Goal: Task Accomplishment & Management: Complete application form

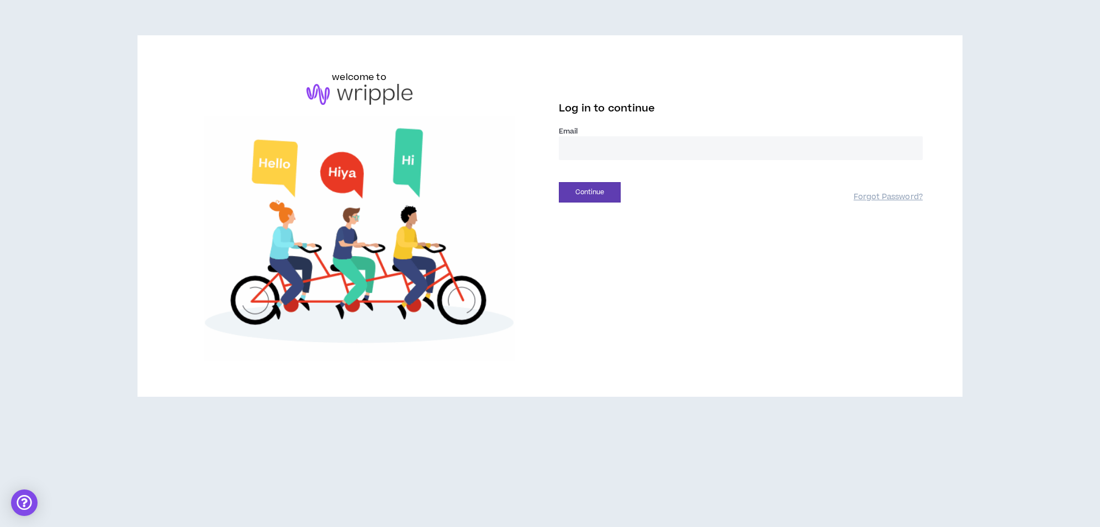
click at [605, 153] on input "email" at bounding box center [741, 148] width 364 height 24
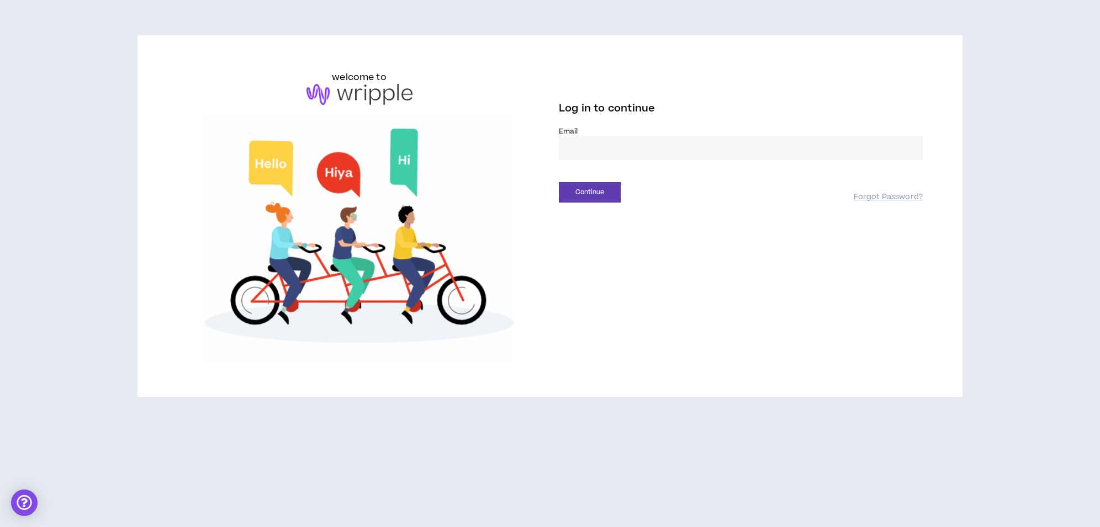
type input "**********"
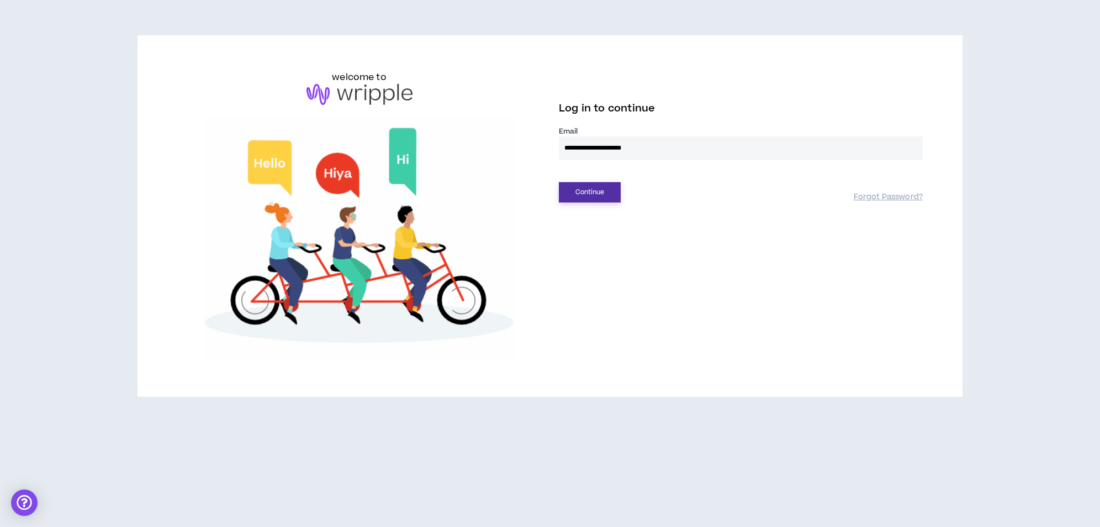
click at [607, 192] on button "Continue" at bounding box center [590, 192] width 62 height 20
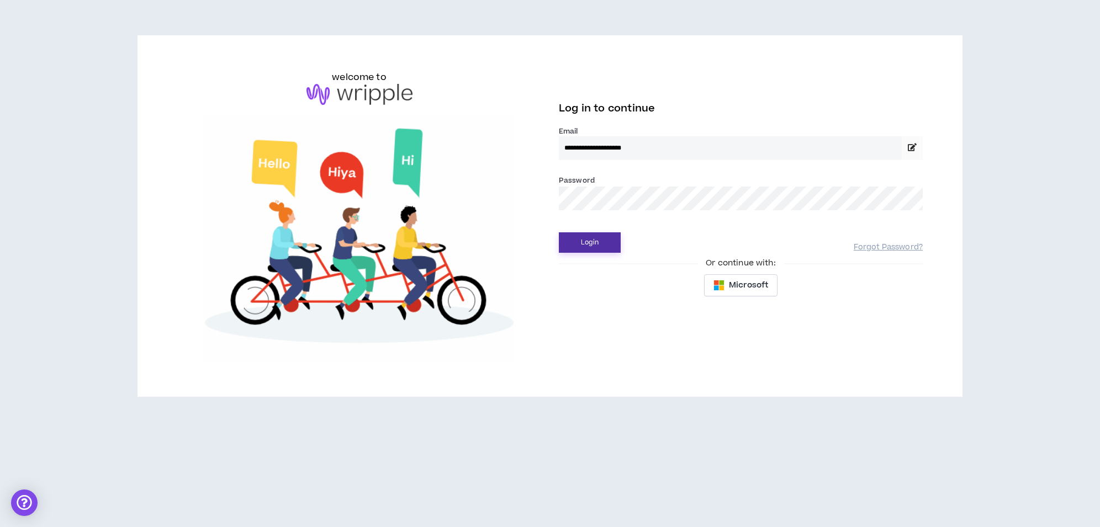
click at [604, 238] on button "Login" at bounding box center [590, 243] width 62 height 20
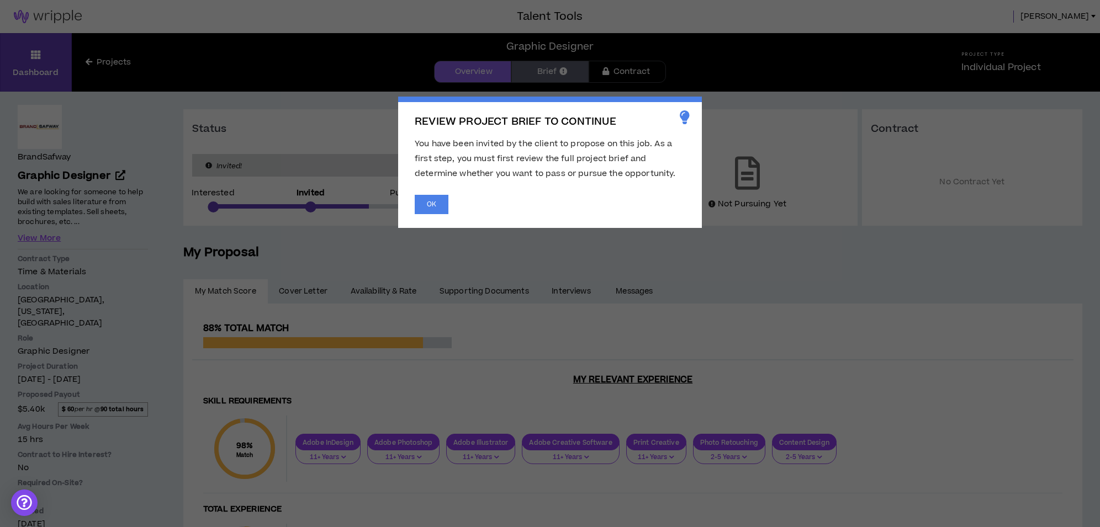
click at [485, 157] on span "You have been invited by the client to propose on this job. As a first step, yo…" at bounding box center [545, 158] width 261 height 41
click at [440, 202] on button "OK" at bounding box center [432, 204] width 34 height 19
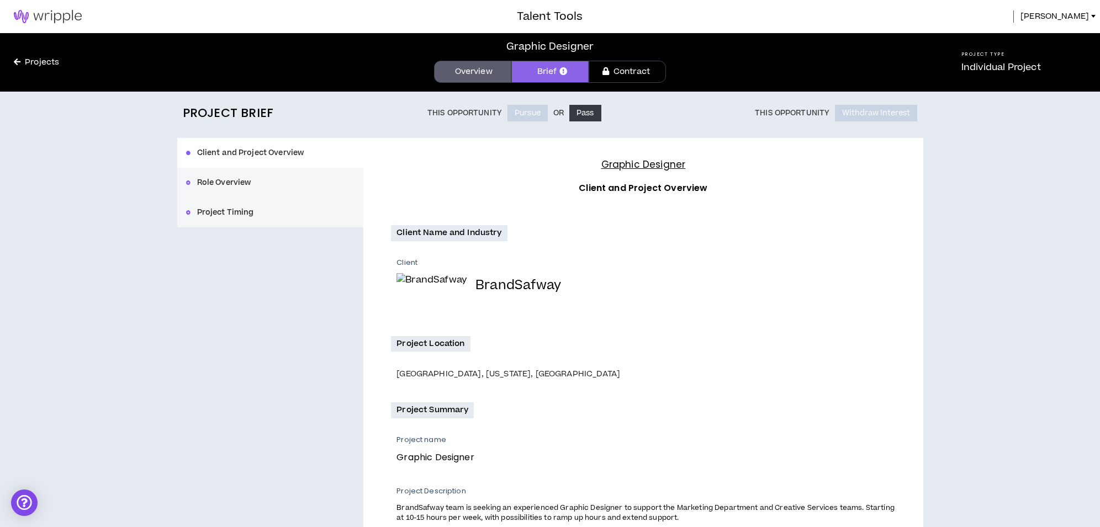
click at [548, 69] on link "Brief" at bounding box center [549, 72] width 77 height 22
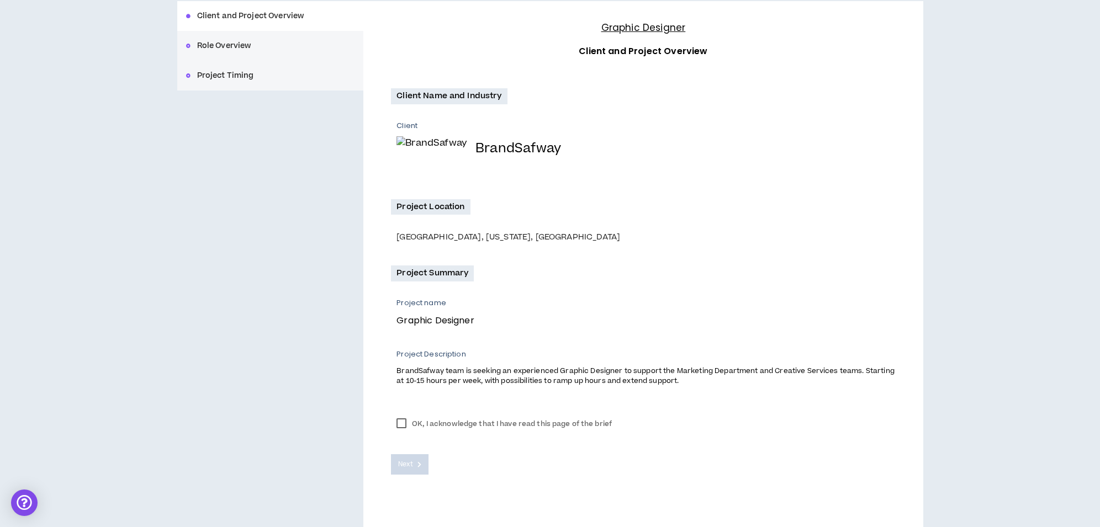
scroll to position [151, 0]
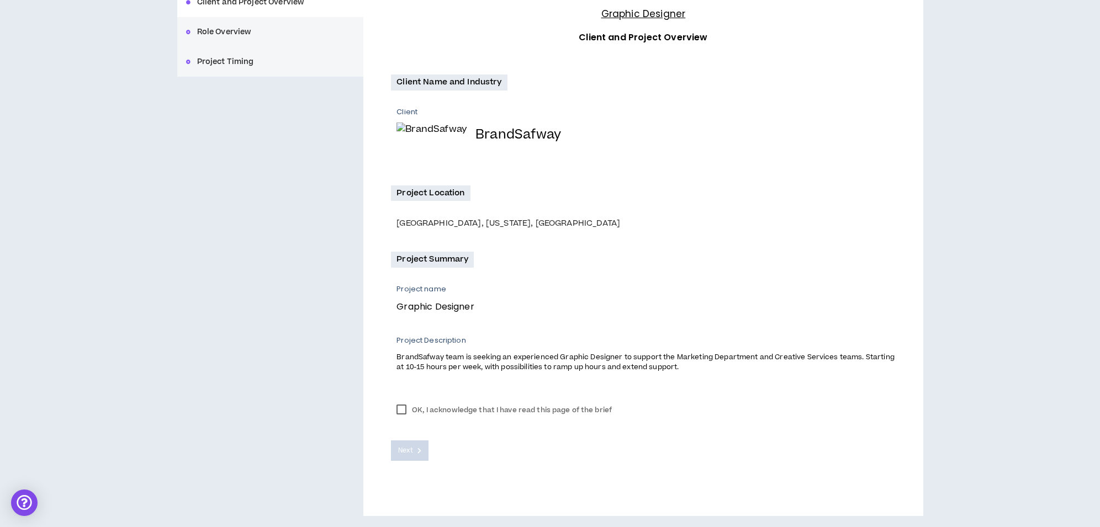
click at [541, 368] on span "BrandSafway team is seeking an experienced Graphic Designer to support the Mark…" at bounding box center [646, 362] width 498 height 20
click at [403, 409] on label "OK, I acknowledge that I have read this page of the brief" at bounding box center [504, 410] width 226 height 17
click at [412, 447] on span "Next" at bounding box center [405, 451] width 14 height 10
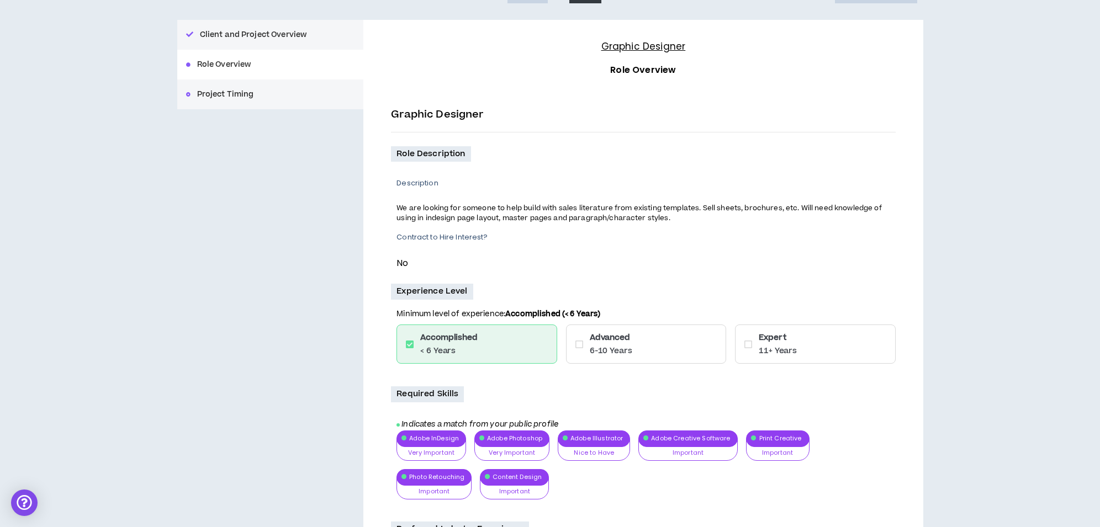
scroll to position [125, 0]
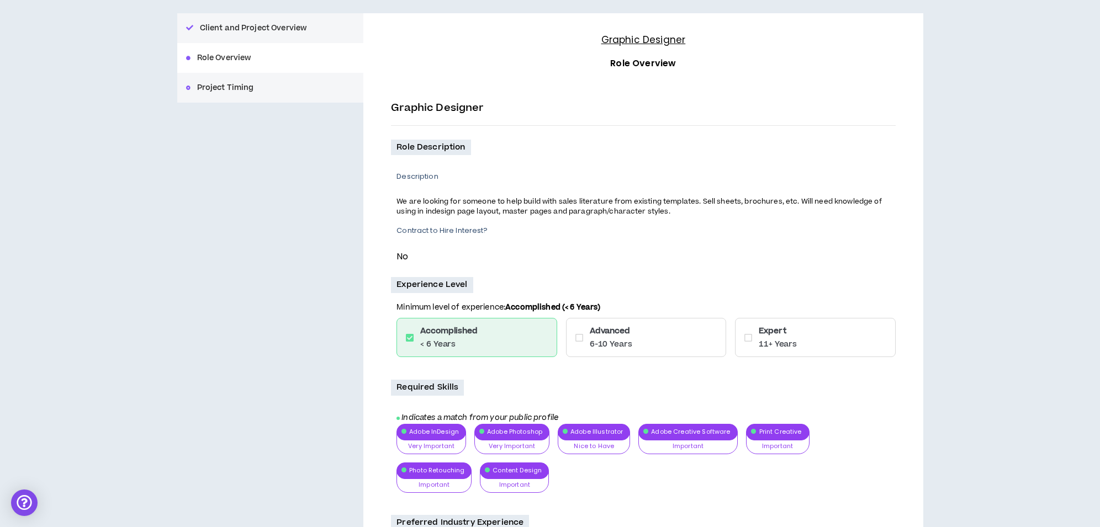
click at [750, 338] on icon at bounding box center [748, 338] width 8 height 9
click at [748, 338] on icon at bounding box center [748, 338] width 8 height 9
click at [747, 338] on icon at bounding box center [748, 338] width 8 height 9
click at [595, 344] on p "6-10 Years" at bounding box center [611, 344] width 43 height 11
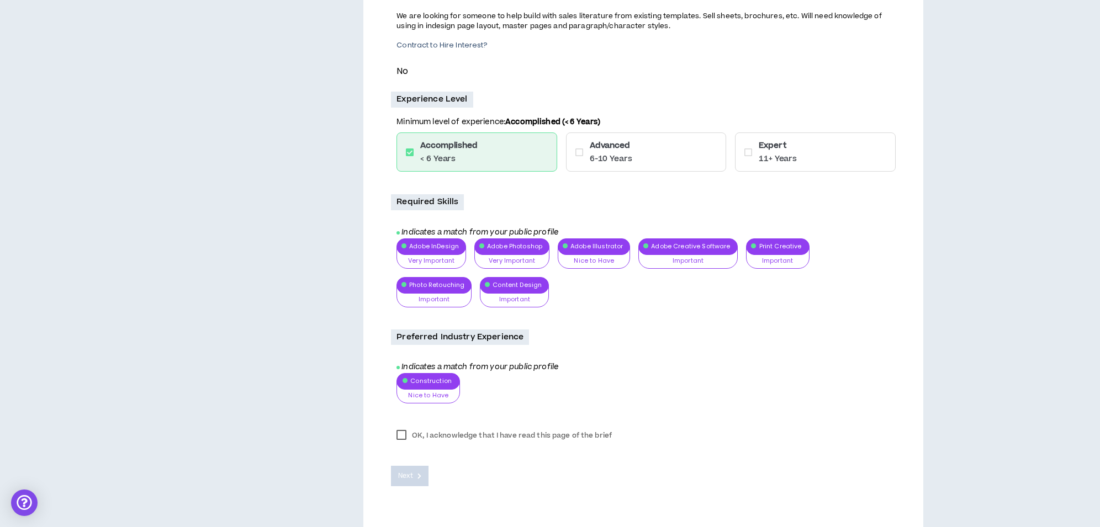
scroll to position [311, 0]
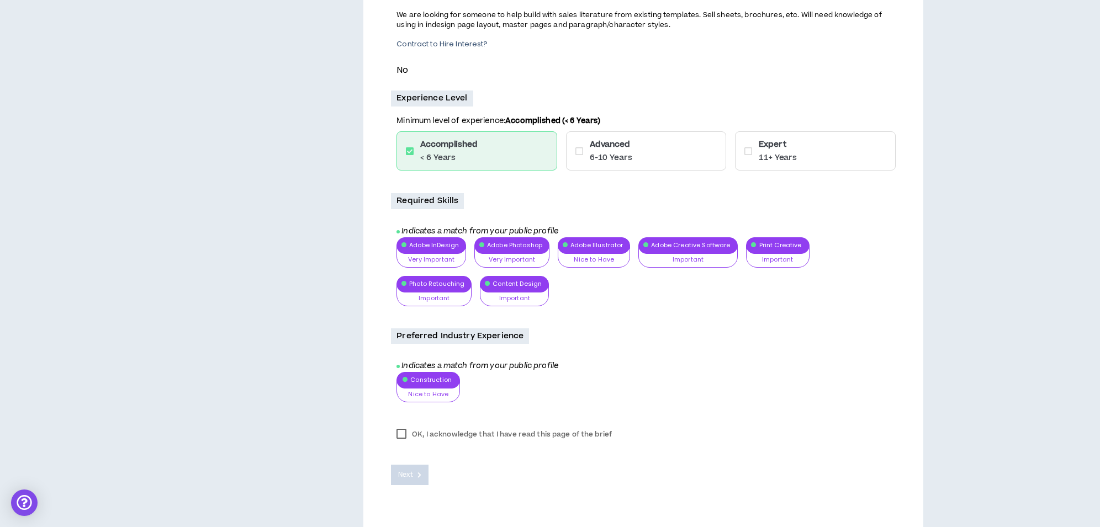
click at [401, 434] on label "OK, I acknowledge that I have read this page of the brief" at bounding box center [504, 434] width 226 height 17
click at [405, 475] on span "Next" at bounding box center [405, 475] width 14 height 10
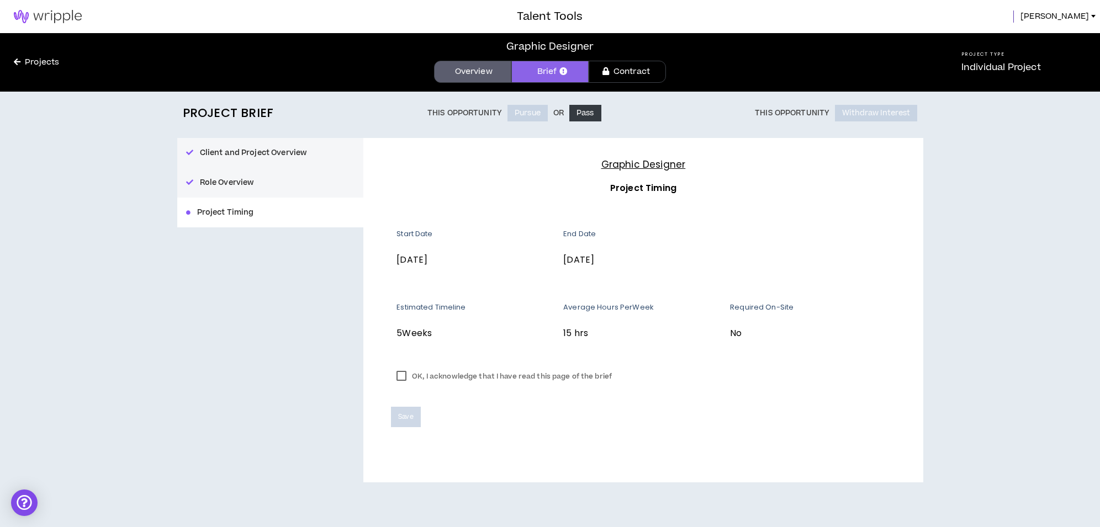
click at [401, 376] on label "OK, I acknowledge that I have read this page of the brief" at bounding box center [504, 376] width 226 height 17
click at [409, 418] on span "Save" at bounding box center [405, 417] width 15 height 10
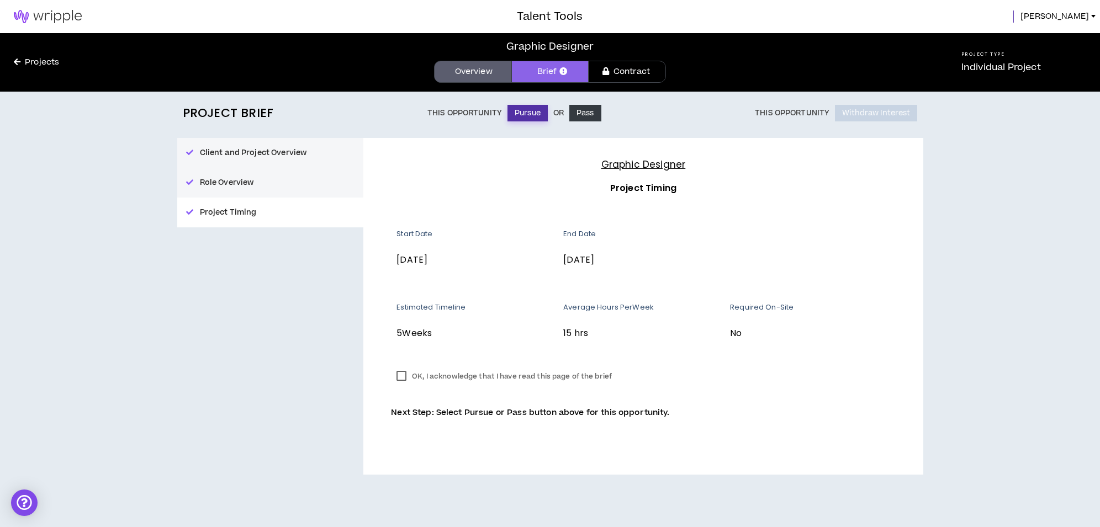
click at [524, 113] on button "Pursue" at bounding box center [528, 113] width 40 height 17
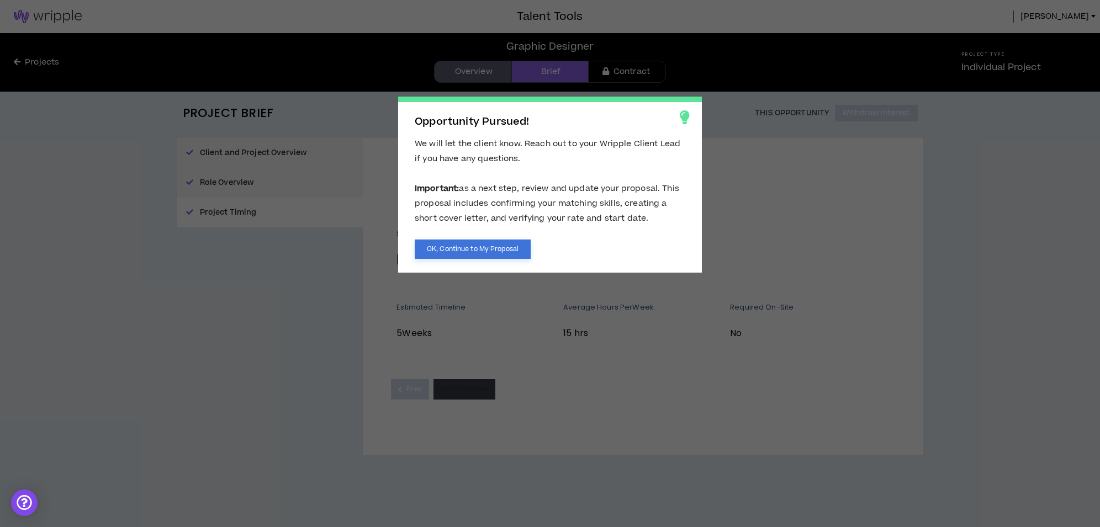
click at [482, 247] on button "OK, Continue to My Proposal" at bounding box center [473, 249] width 116 height 19
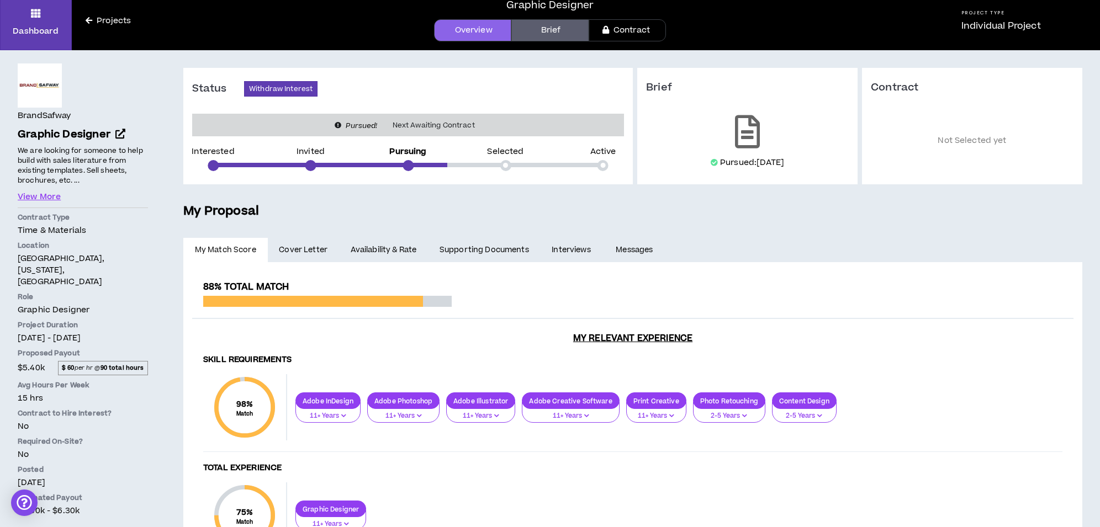
click at [308, 253] on span "Cover Letter" at bounding box center [303, 250] width 49 height 12
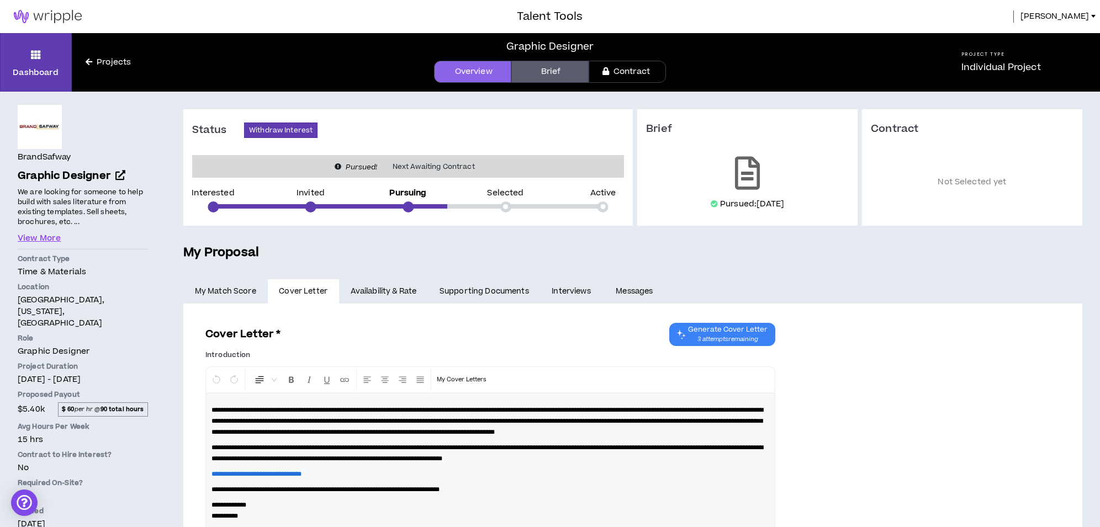
click at [403, 294] on link "Availability & Rate" at bounding box center [383, 291] width 89 height 24
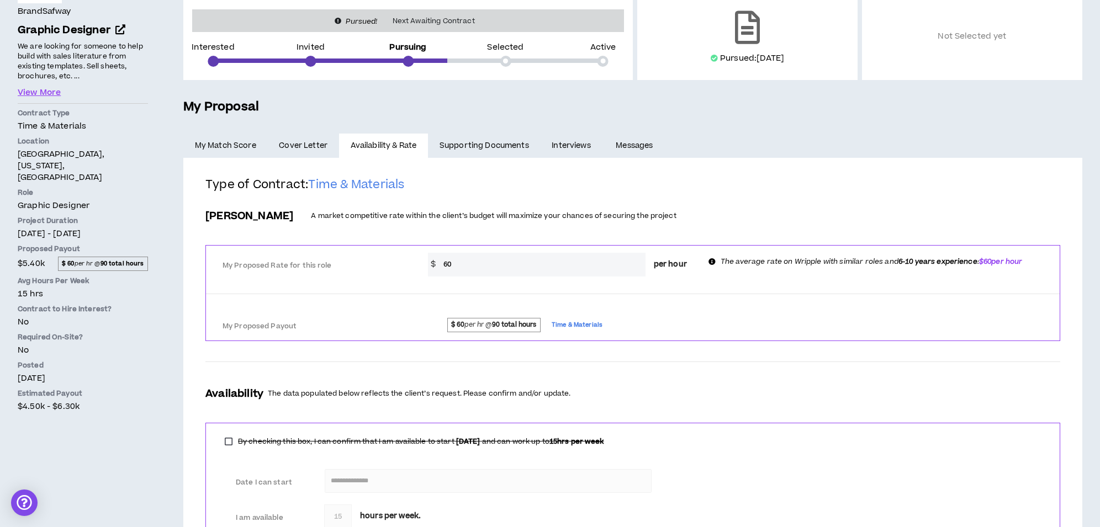
scroll to position [137, 0]
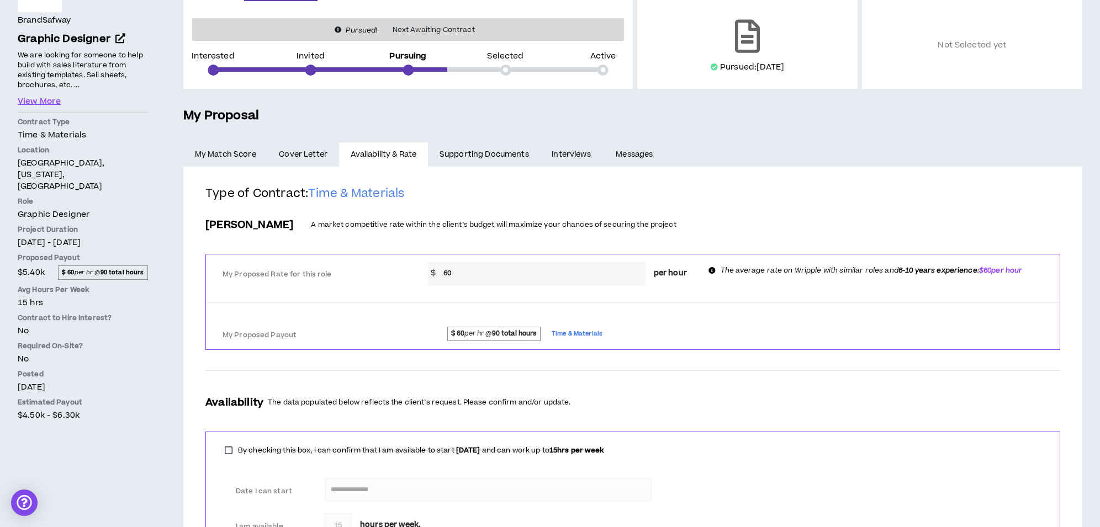
click at [486, 151] on link "Supporting Documents" at bounding box center [484, 154] width 112 height 24
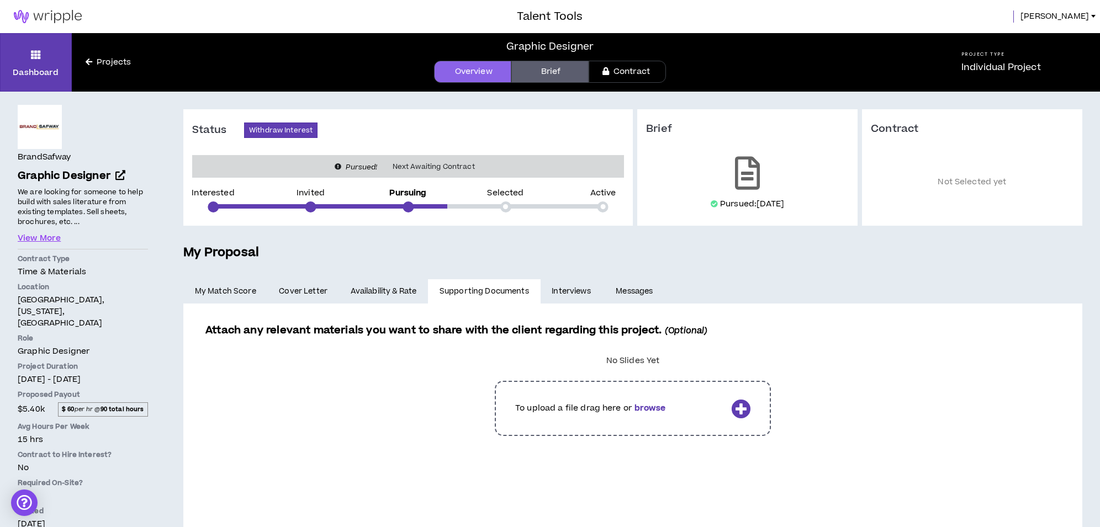
click at [233, 291] on link "My Match Score" at bounding box center [225, 291] width 84 height 24
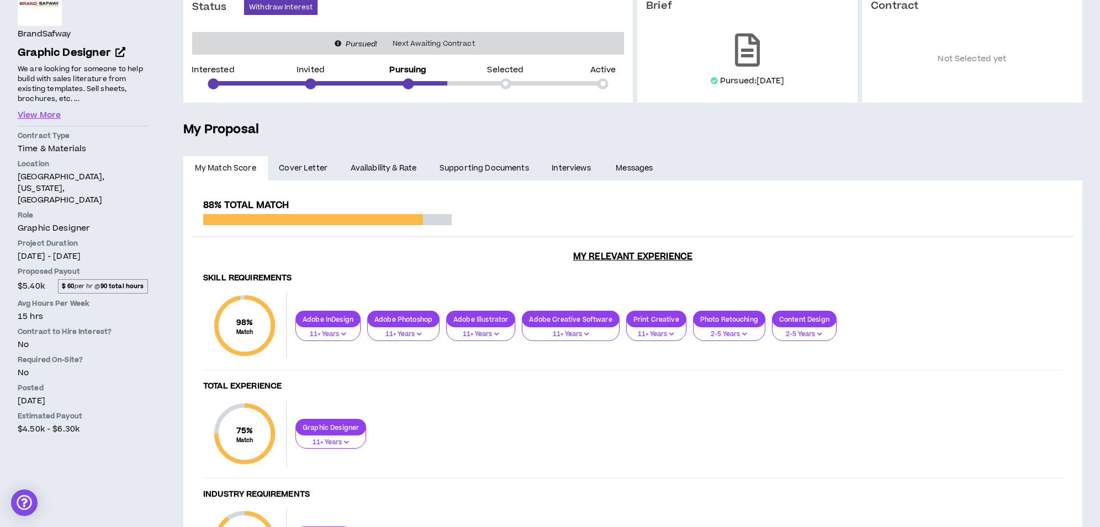
scroll to position [122, 0]
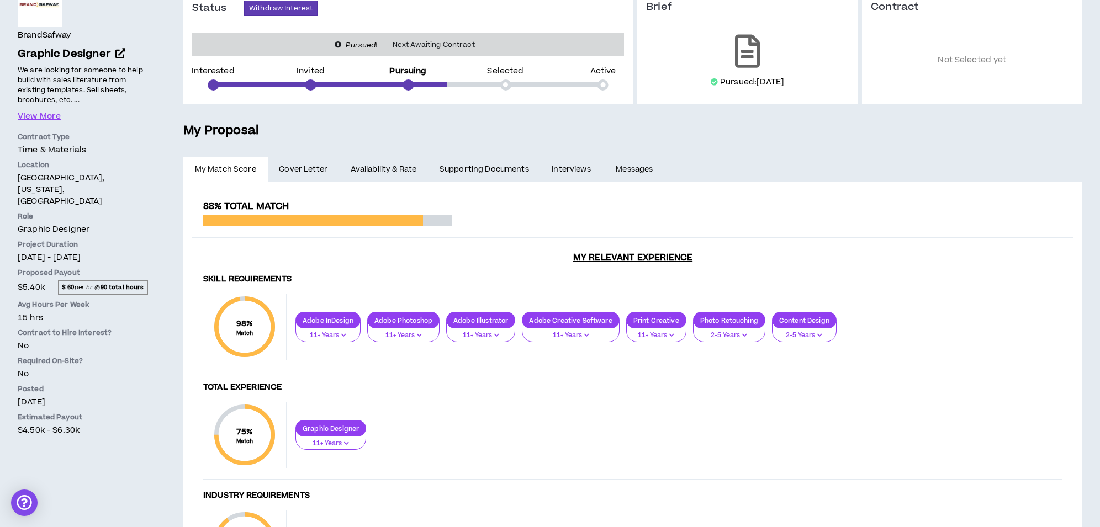
drag, startPoint x: 383, startPoint y: 168, endPoint x: 431, endPoint y: 188, distance: 51.3
click at [383, 168] on link "Availability & Rate" at bounding box center [383, 169] width 89 height 24
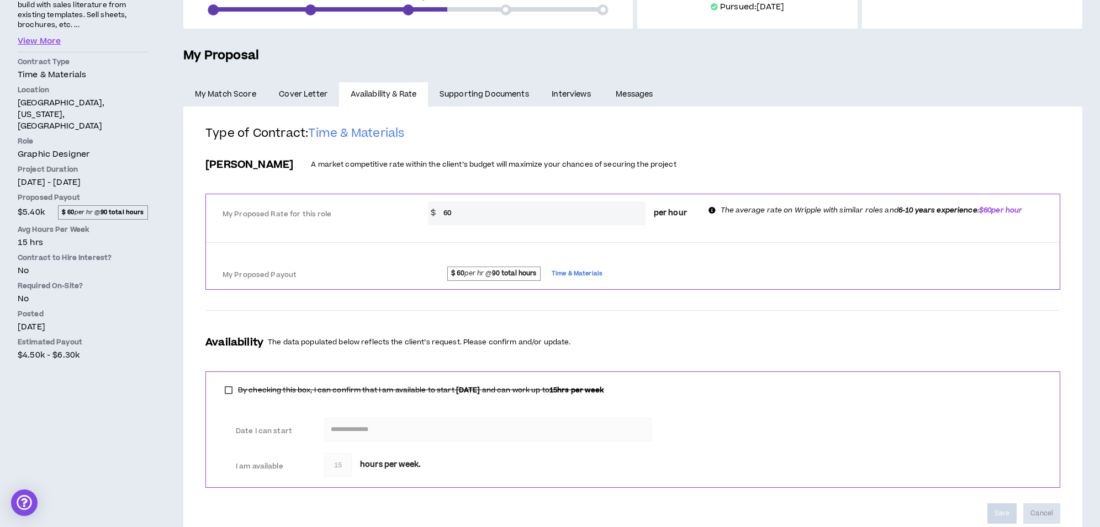
scroll to position [231, 0]
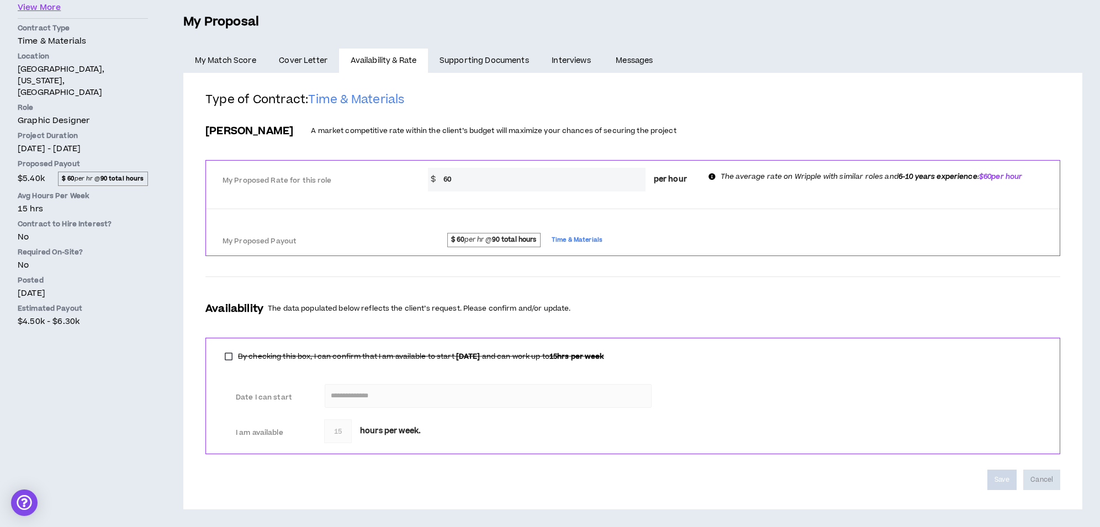
click at [910, 483] on div "Save Cancel" at bounding box center [632, 480] width 855 height 20
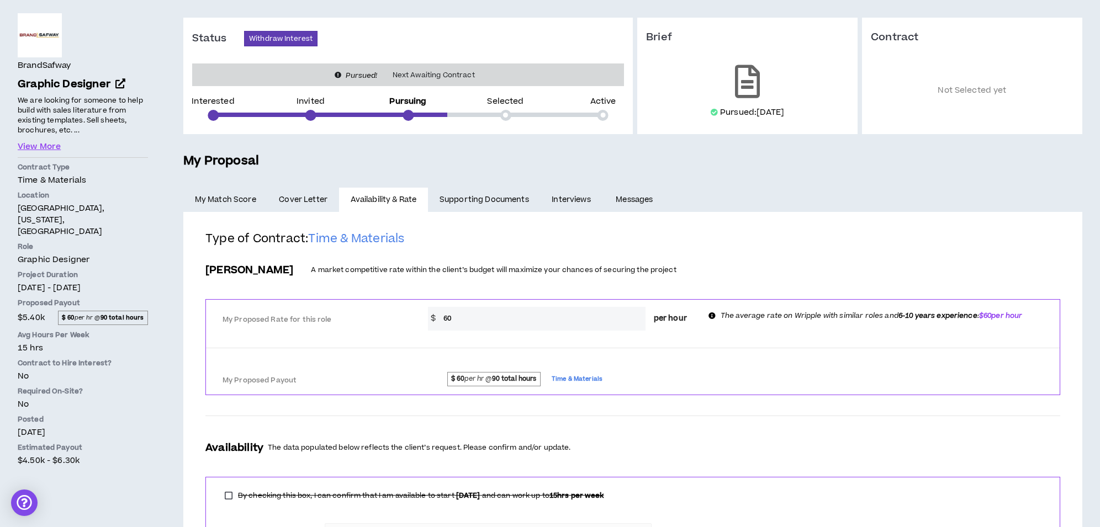
scroll to position [0, 0]
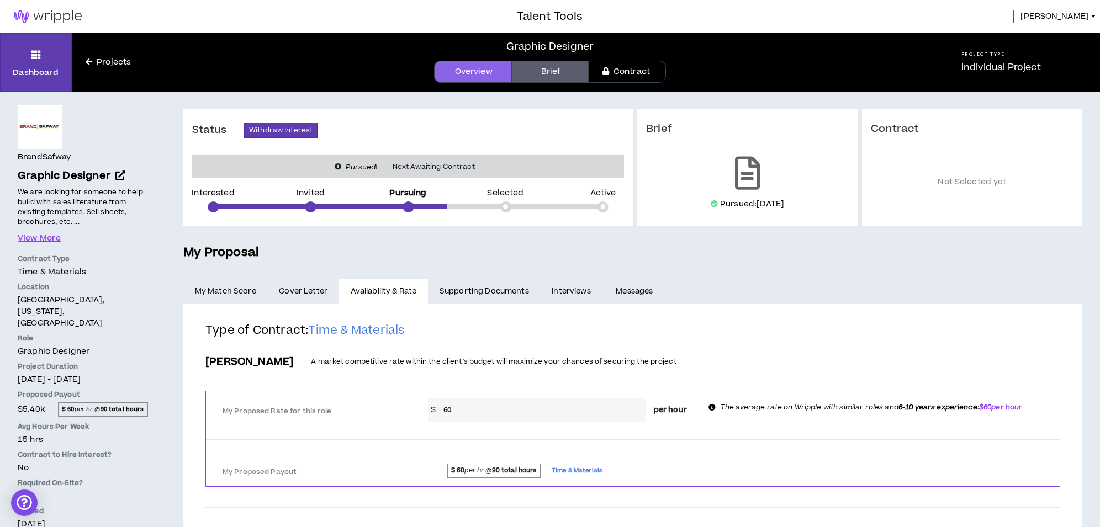
drag, startPoint x: 508, startPoint y: 288, endPoint x: 527, endPoint y: 289, distance: 20.0
click at [508, 288] on link "Supporting Documents" at bounding box center [484, 291] width 112 height 24
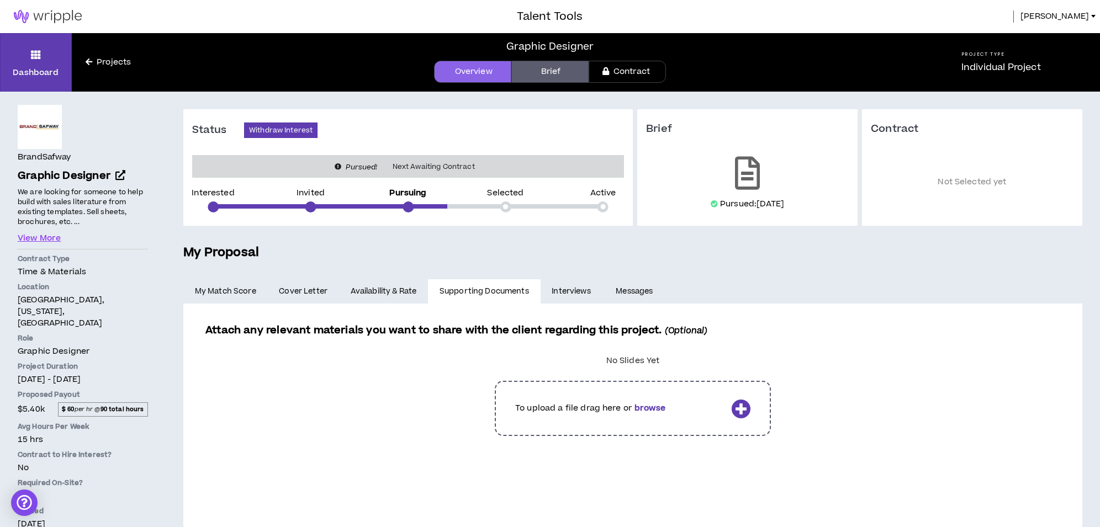
click at [568, 291] on link "Interviews" at bounding box center [573, 291] width 64 height 24
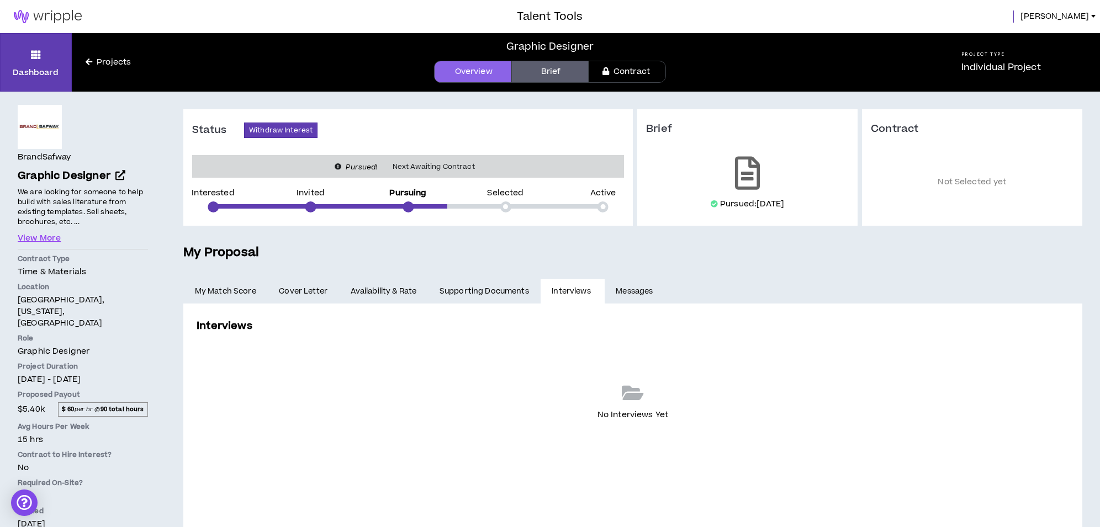
click at [635, 294] on link "Messages" at bounding box center [636, 291] width 62 height 24
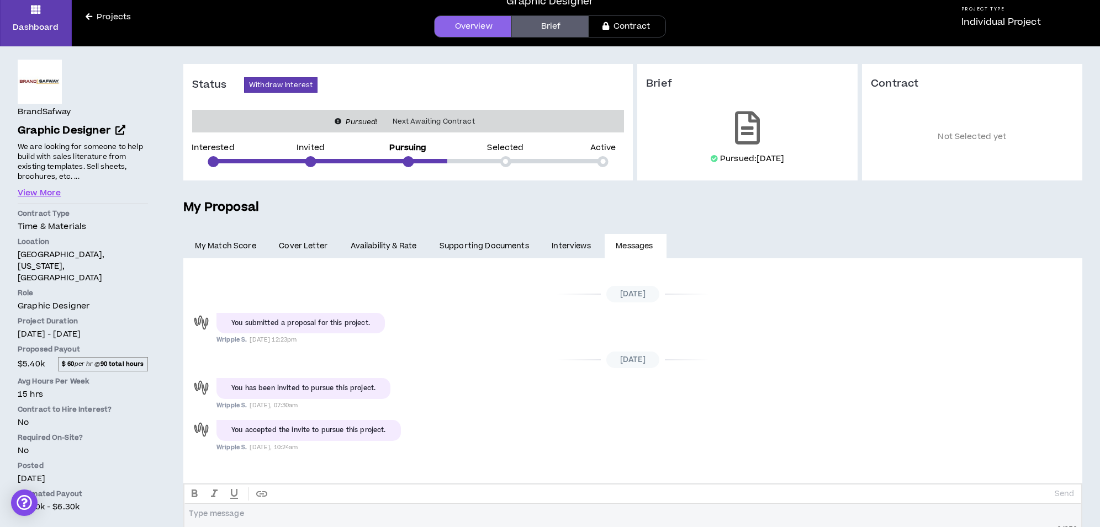
scroll to position [73, 0]
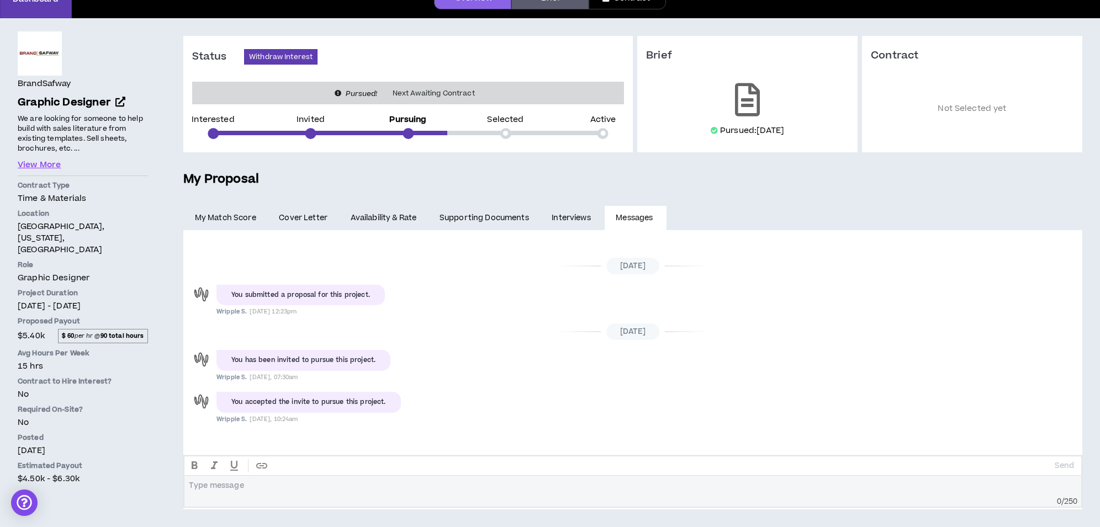
click at [888, 213] on ul "My Match Score Cover Letter Availability & Rate Supporting Documents Interviews…" at bounding box center [632, 218] width 899 height 24
click at [307, 216] on span "Cover Letter" at bounding box center [303, 218] width 49 height 12
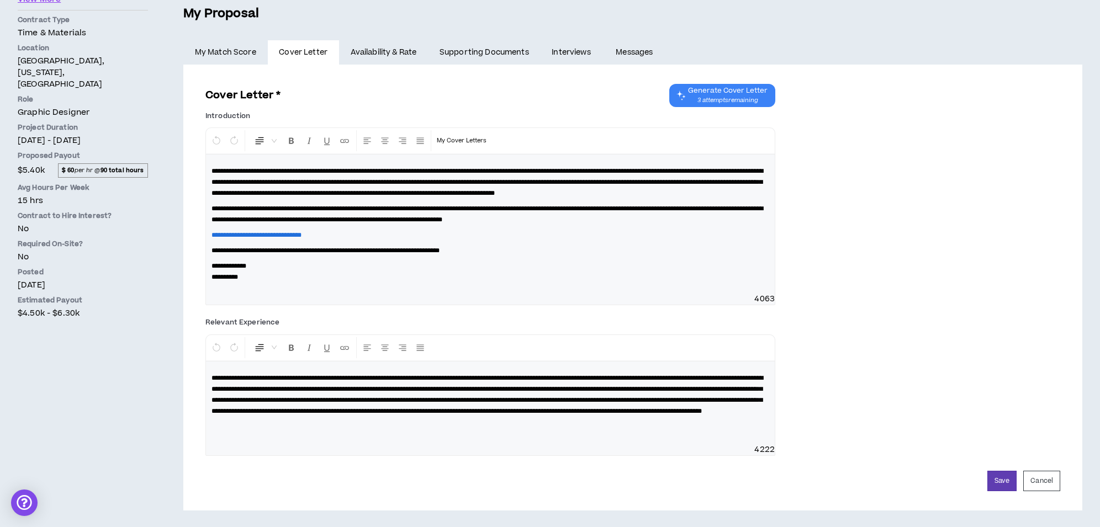
scroll to position [251, 0]
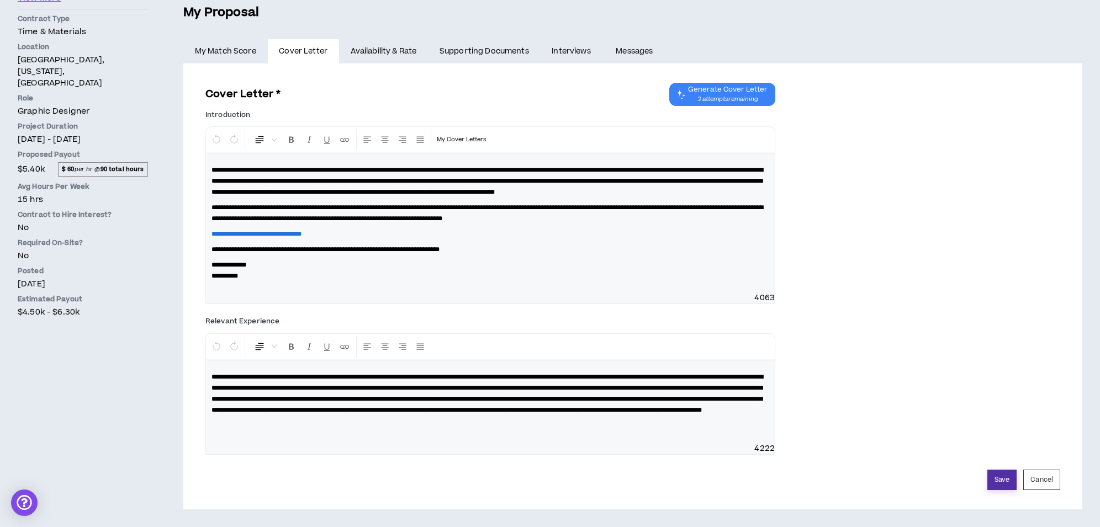
click at [1005, 479] on button "Save" at bounding box center [1001, 480] width 29 height 20
click at [379, 43] on link "Availability & Rate" at bounding box center [383, 51] width 89 height 24
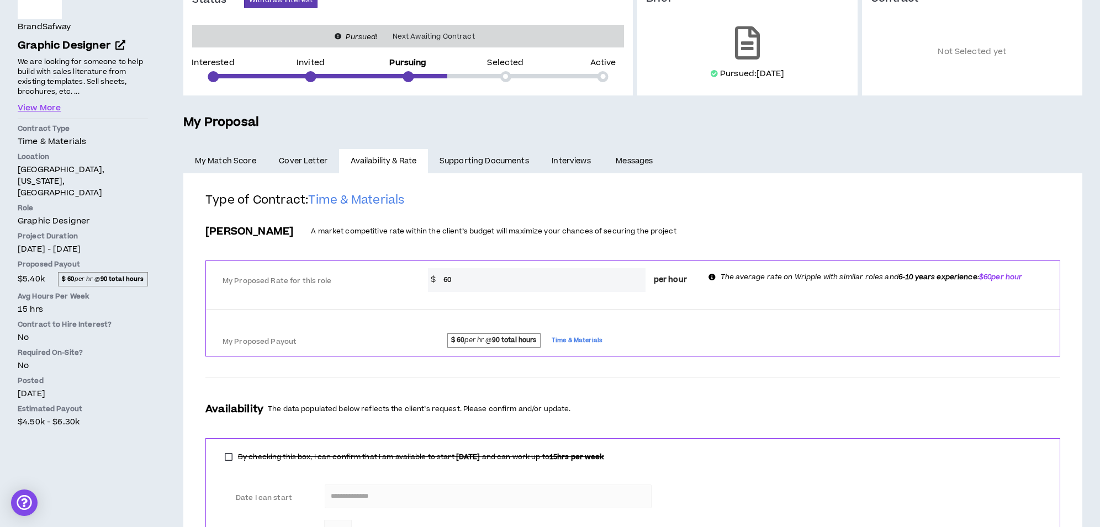
scroll to position [124, 0]
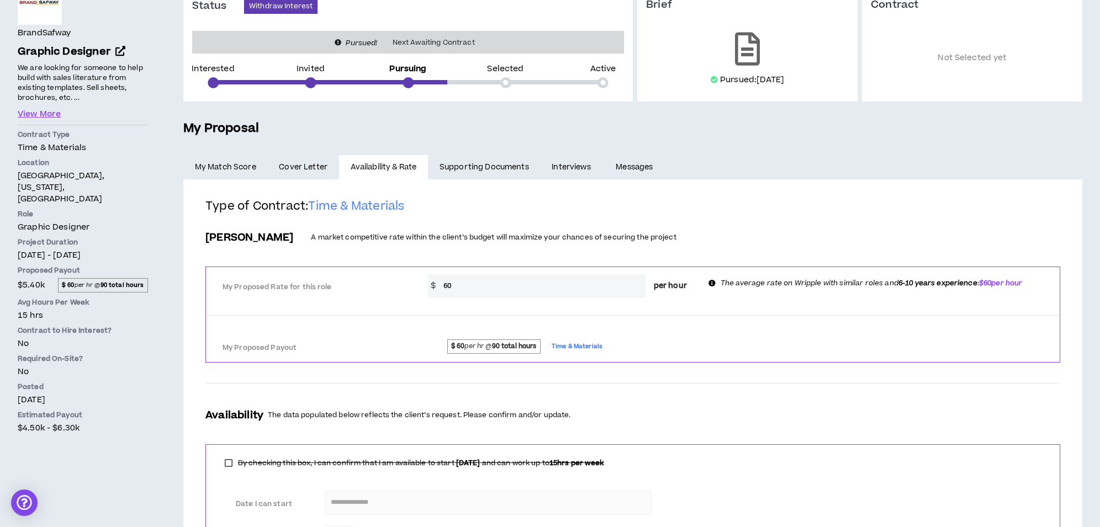
click at [487, 161] on link "Supporting Documents" at bounding box center [484, 167] width 112 height 24
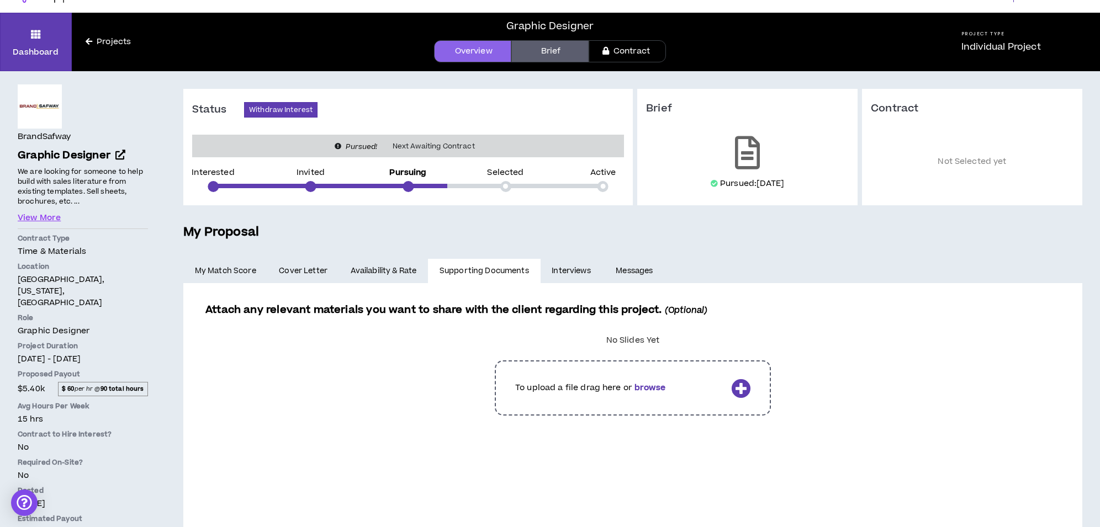
scroll to position [42, 0]
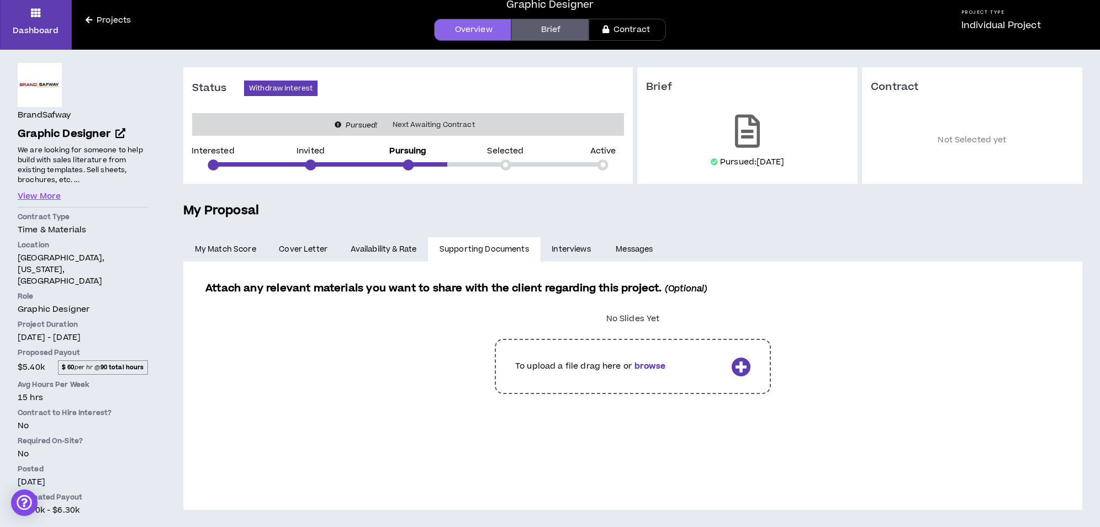
click at [586, 250] on link "Interviews" at bounding box center [573, 249] width 64 height 24
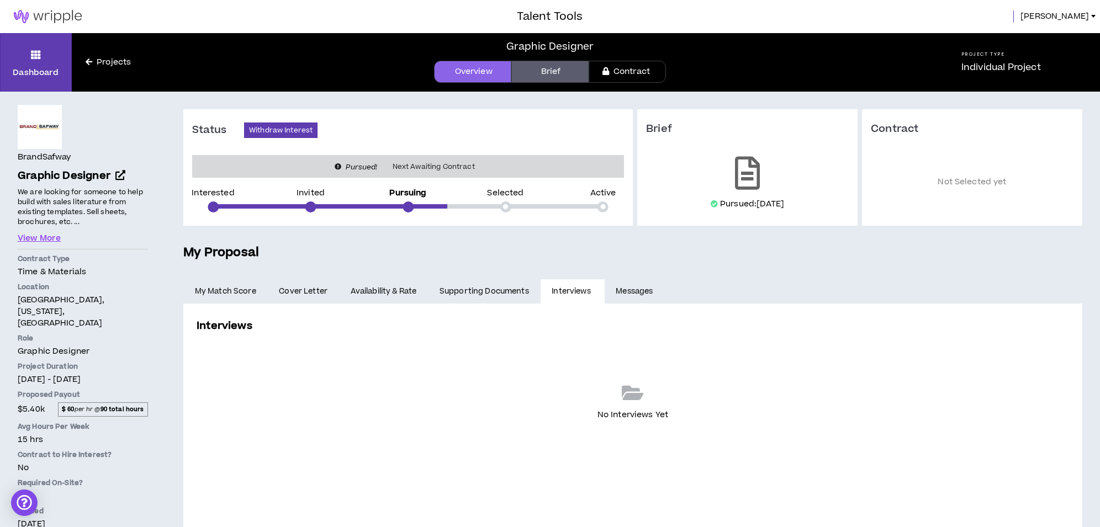
click at [641, 292] on link "Messages" at bounding box center [636, 291] width 62 height 24
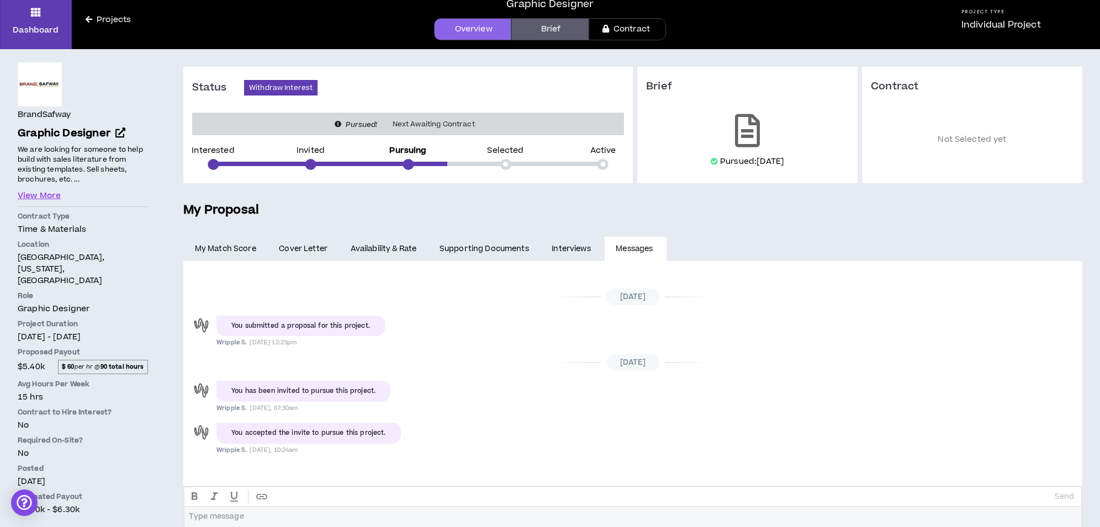
scroll to position [73, 0]
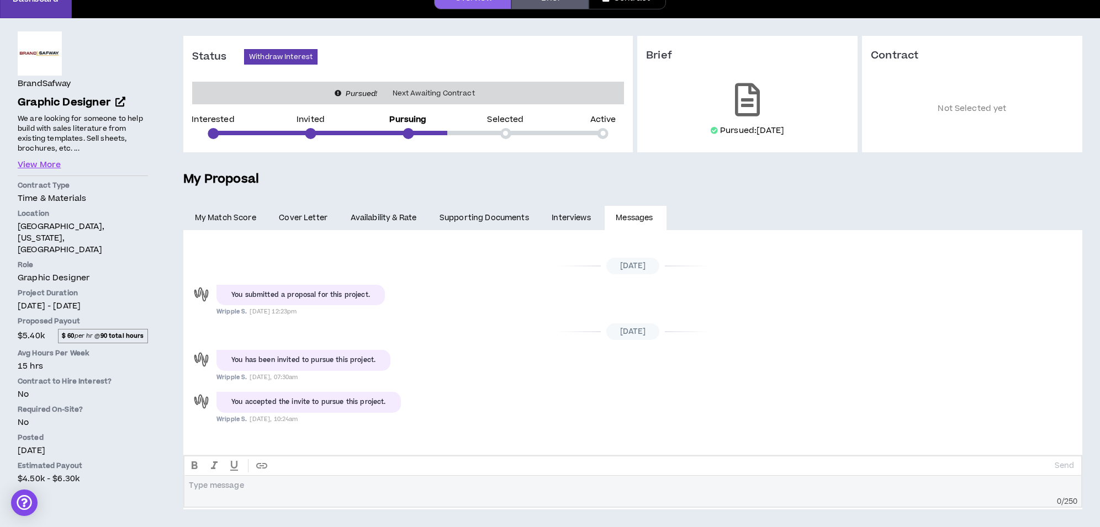
click at [262, 489] on div at bounding box center [633, 486] width 888 height 10
click at [722, 399] on div "You accepted the invite to pursue this project. Wripple S. Today, 10:24am" at bounding box center [633, 402] width 883 height 27
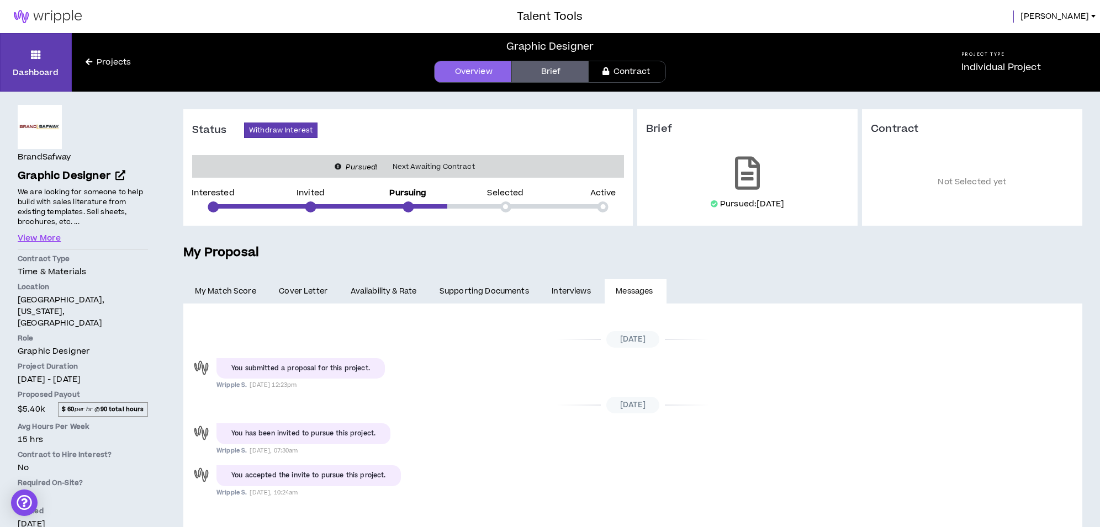
click at [561, 72] on link "Brief" at bounding box center [549, 72] width 77 height 22
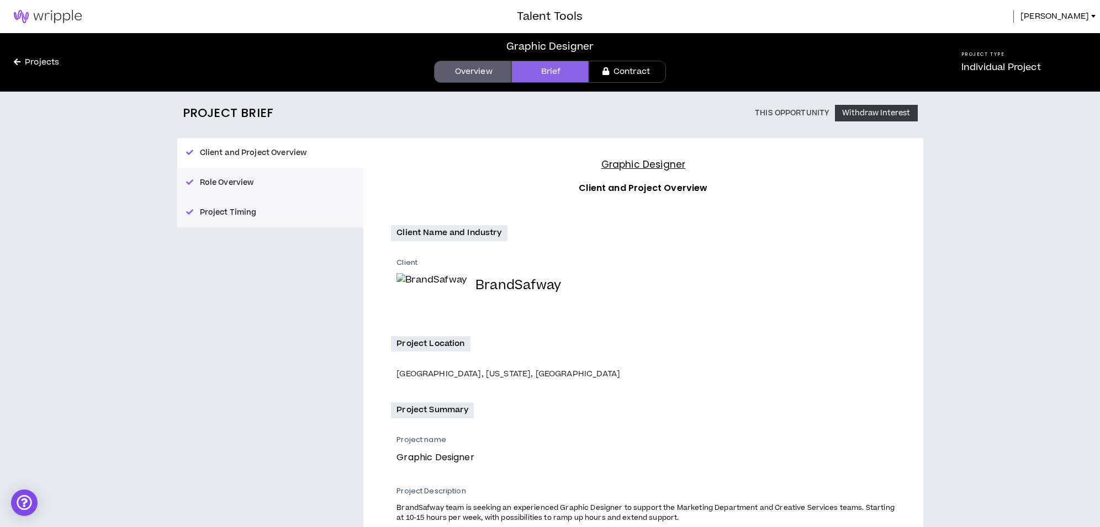
click at [479, 72] on link "Overview" at bounding box center [472, 72] width 77 height 22
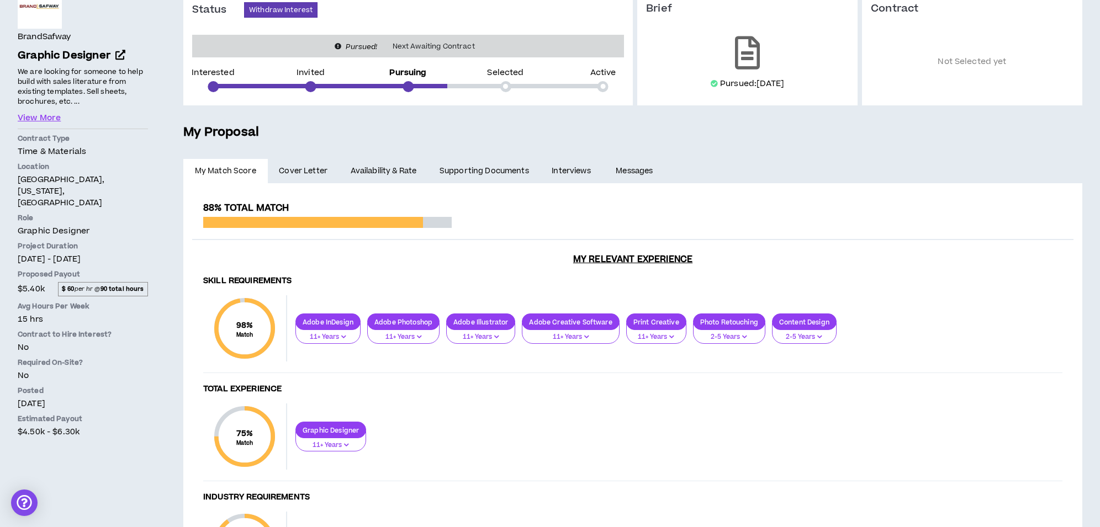
click at [642, 170] on link "Messages" at bounding box center [636, 171] width 62 height 24
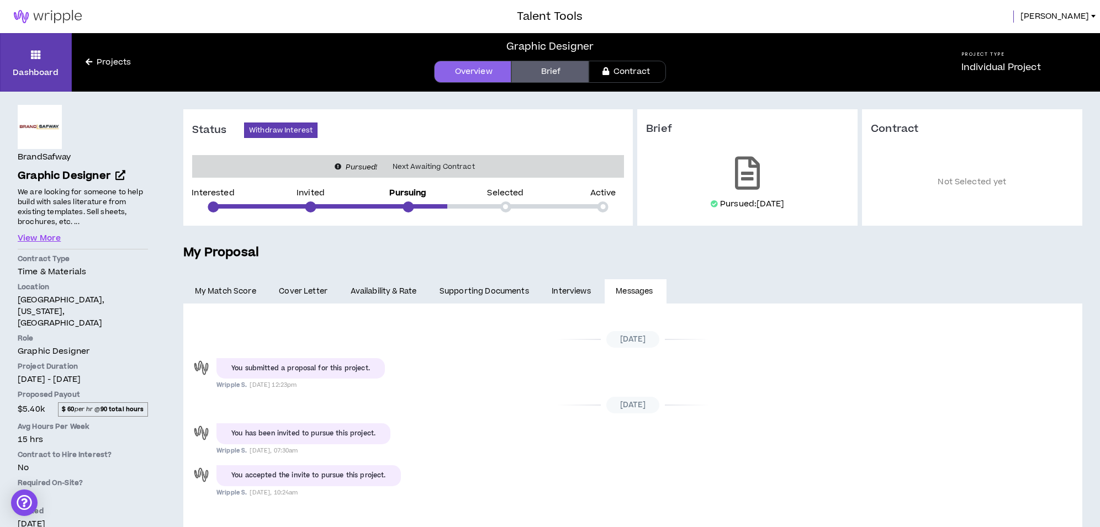
scroll to position [73, 0]
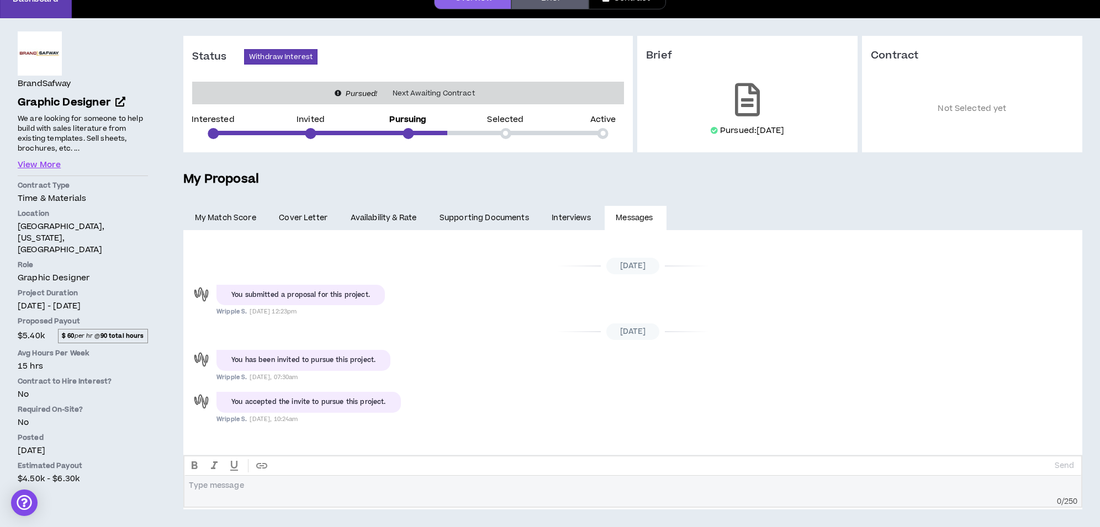
click at [573, 216] on link "Interviews" at bounding box center [573, 218] width 64 height 24
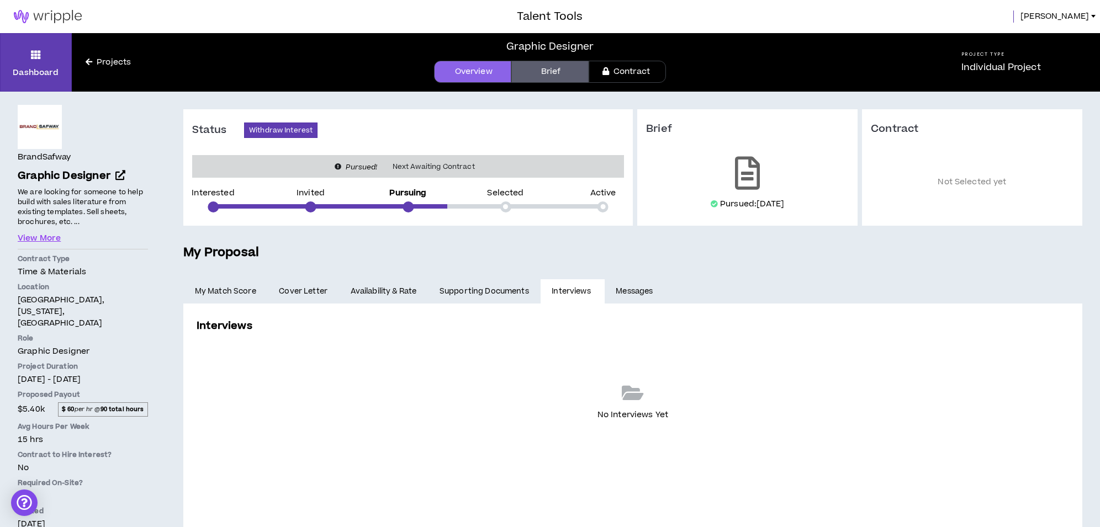
click at [482, 290] on link "Supporting Documents" at bounding box center [484, 291] width 112 height 24
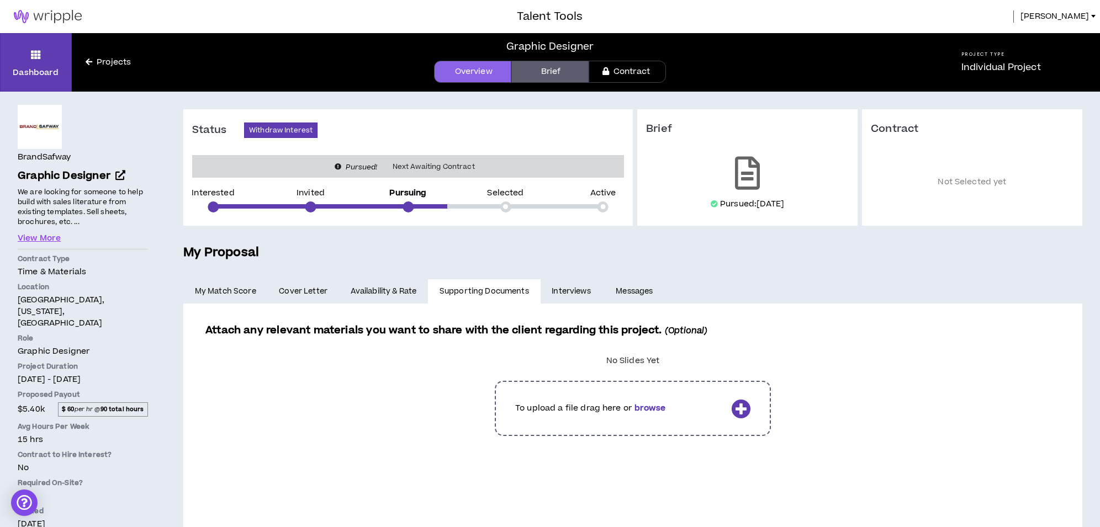
click at [402, 290] on link "Availability & Rate" at bounding box center [383, 291] width 89 height 24
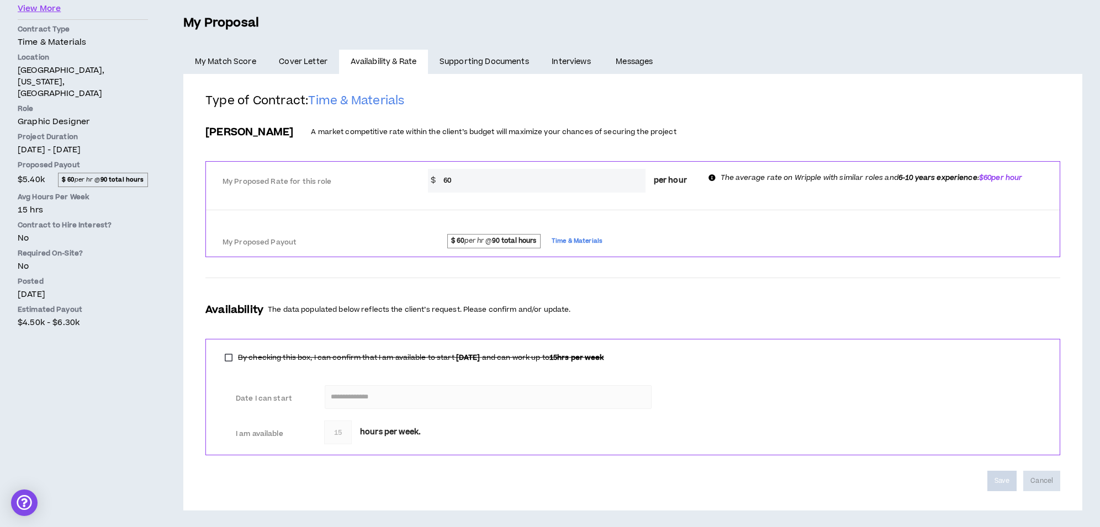
scroll to position [231, 0]
click at [635, 59] on link "Messages" at bounding box center [636, 61] width 62 height 24
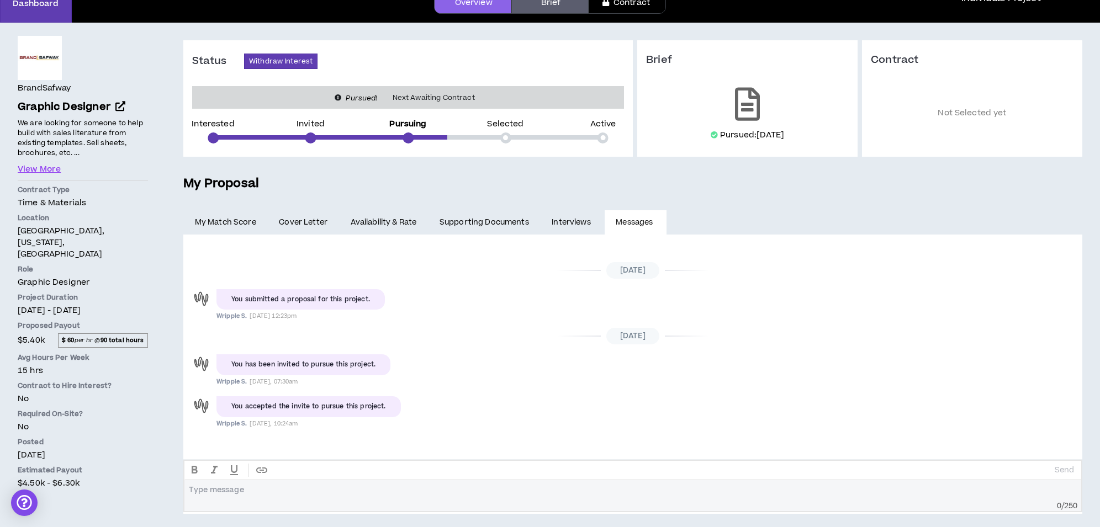
scroll to position [73, 0]
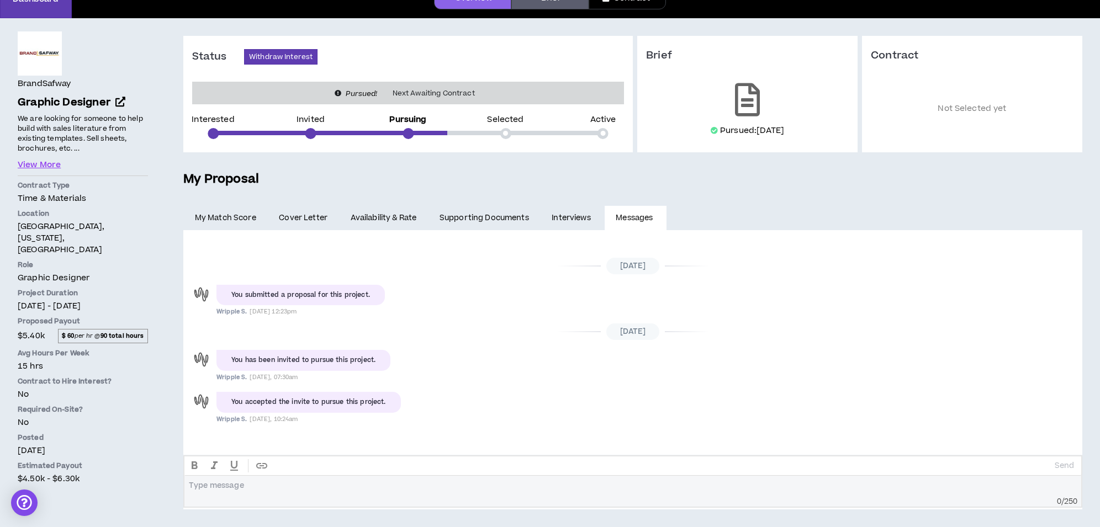
click at [305, 492] on div at bounding box center [633, 489] width 888 height 17
drag, startPoint x: 406, startPoint y: 485, endPoint x: 421, endPoint y: 513, distance: 31.1
click at [406, 485] on span "**********" at bounding box center [331, 485] width 284 height 7
click at [589, 483] on div "**********" at bounding box center [633, 486] width 888 height 10
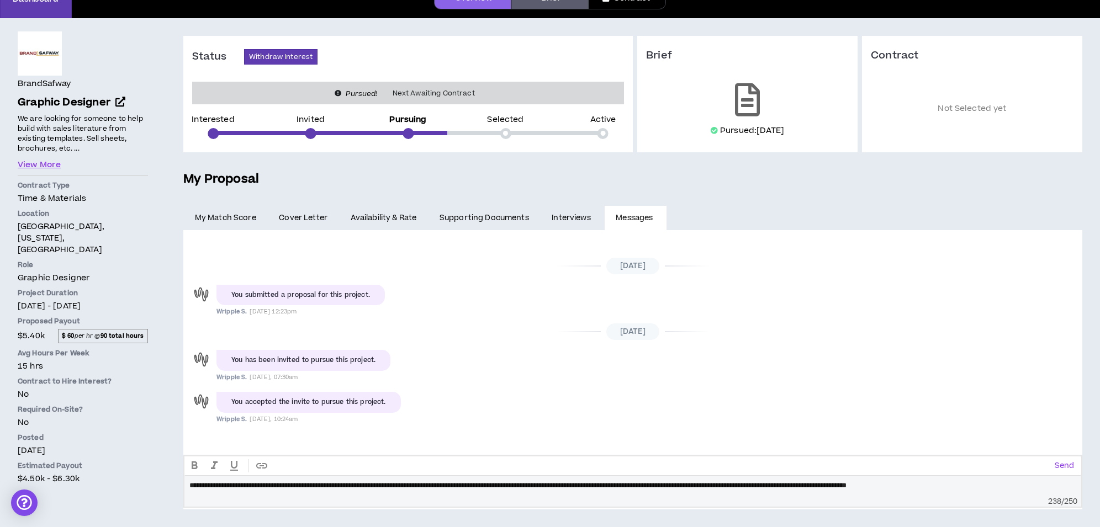
scroll to position [0, 0]
click at [852, 482] on span "**********" at bounding box center [520, 485] width 663 height 7
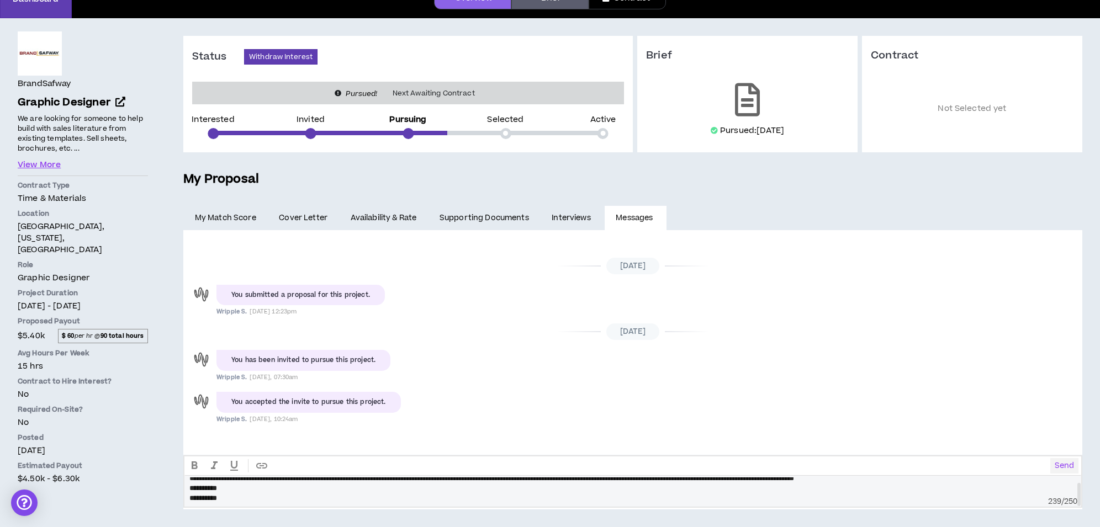
click at [1066, 463] on p "Send" at bounding box center [1064, 466] width 19 height 10
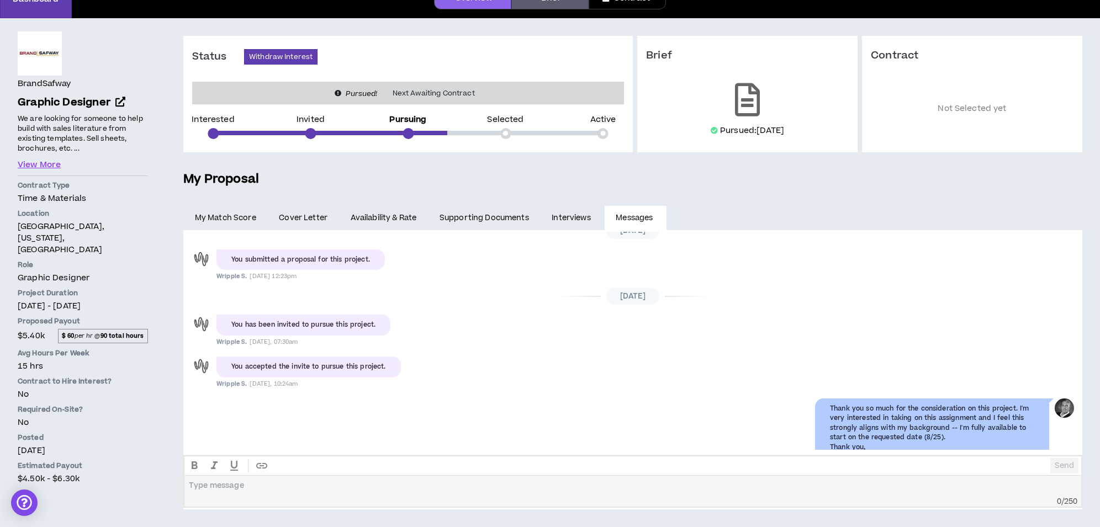
scroll to position [82, 0]
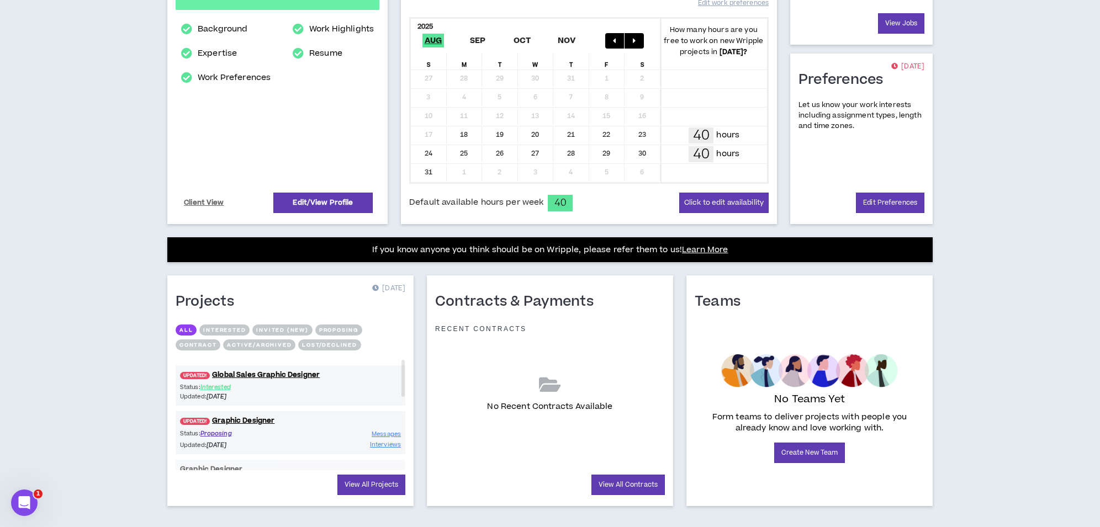
scroll to position [237, 0]
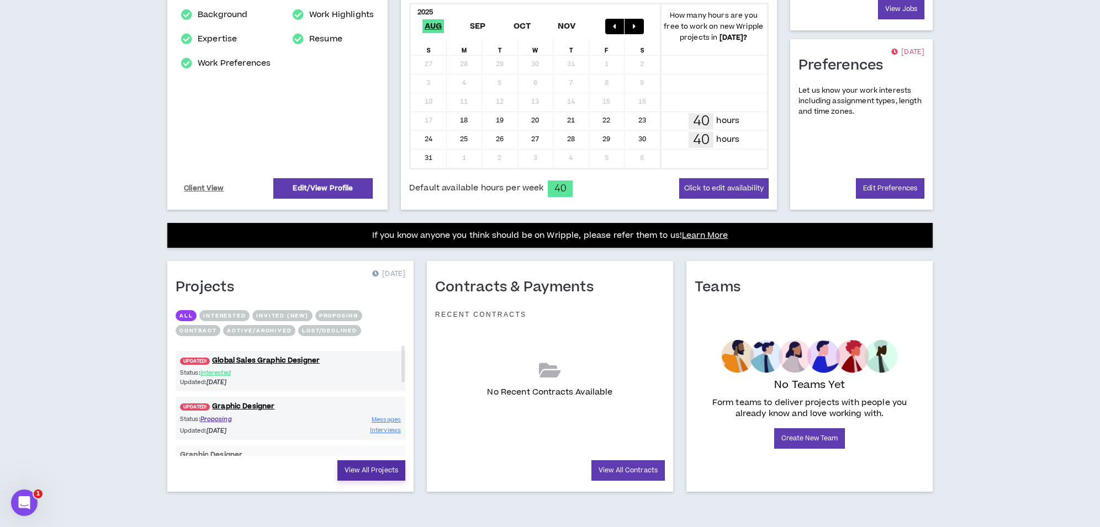
click at [374, 471] on link "View All Projects" at bounding box center [371, 471] width 68 height 20
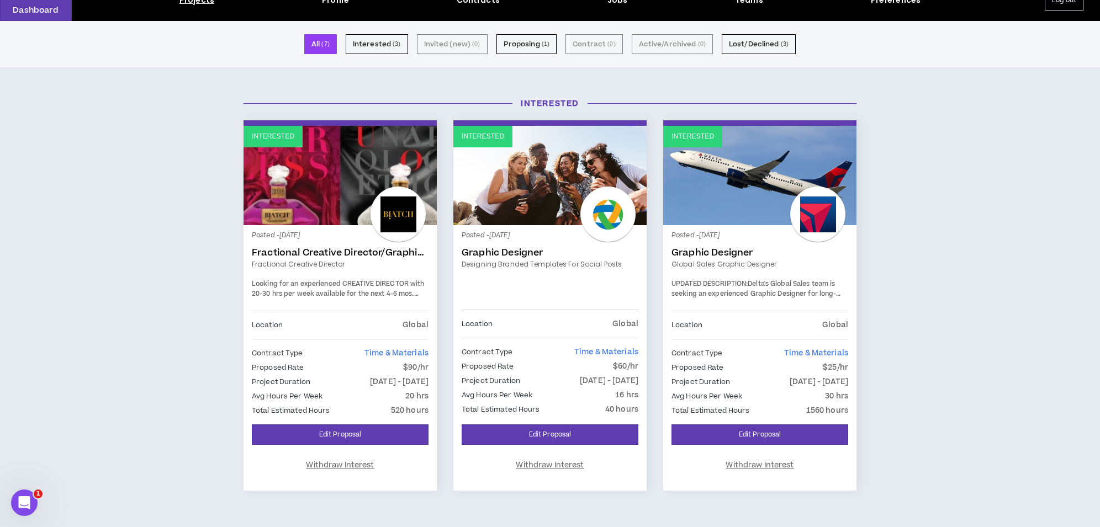
scroll to position [45, 0]
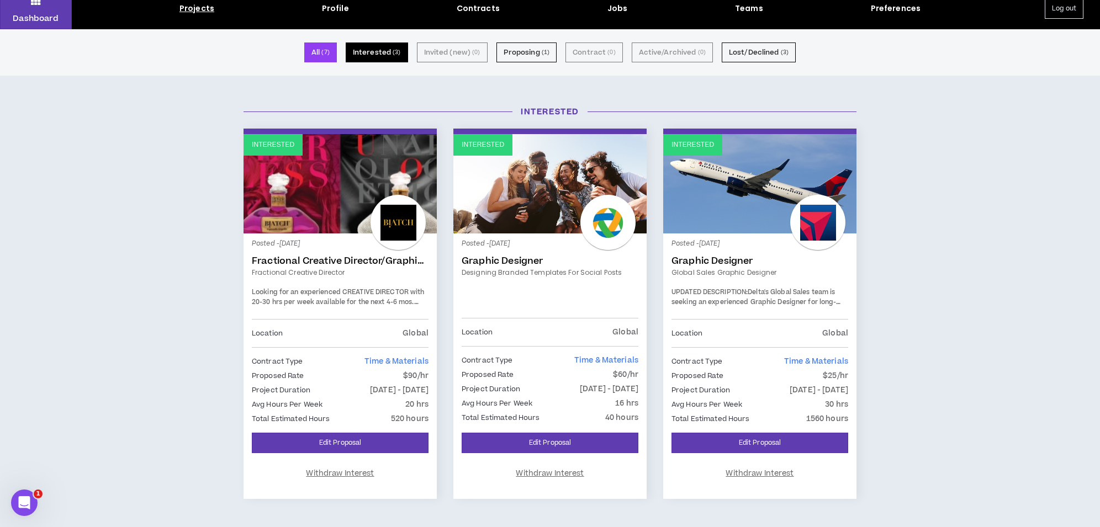
click at [381, 47] on button "Interested ( 3 )" at bounding box center [377, 53] width 62 height 20
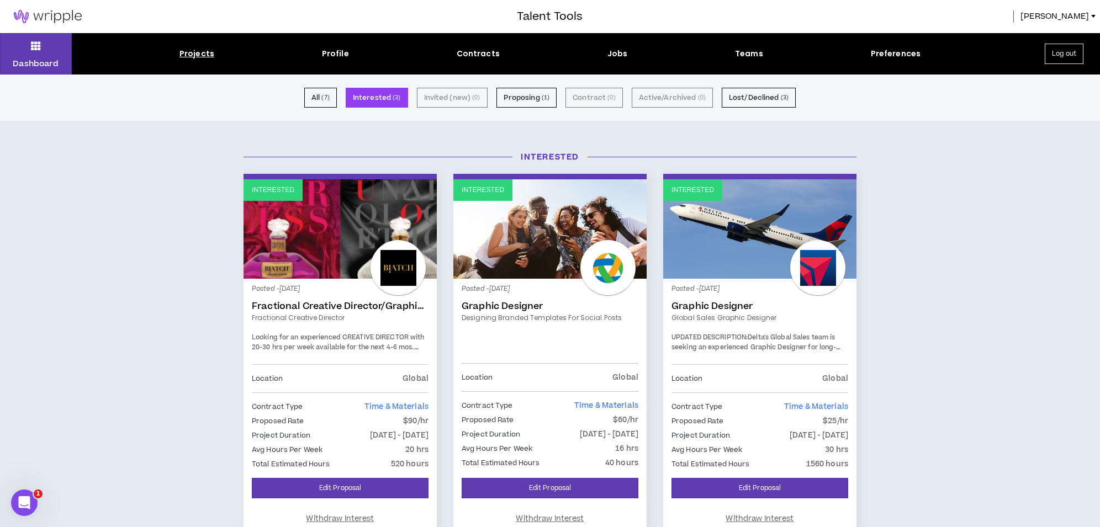
scroll to position [89, 0]
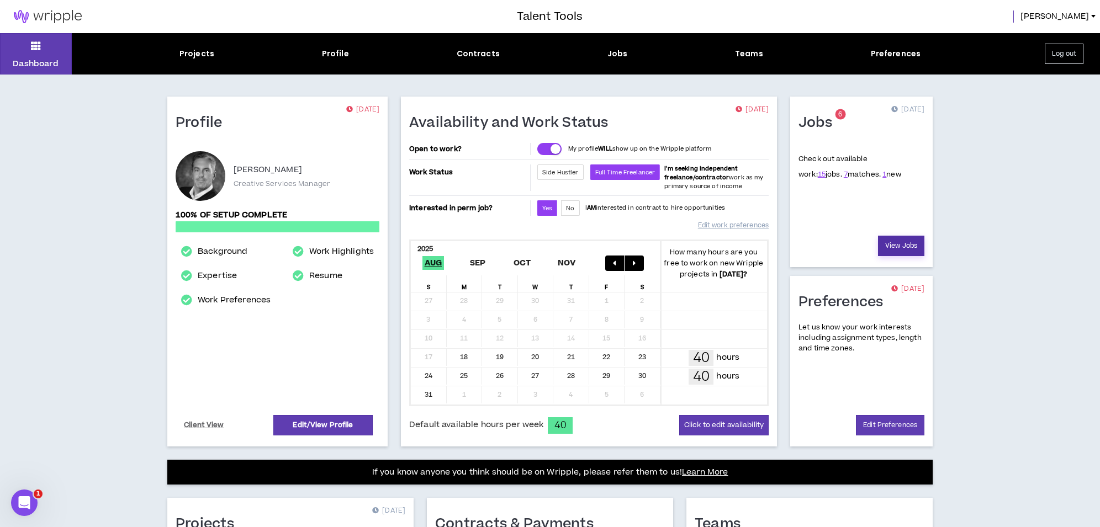
click at [895, 243] on link "View Jobs" at bounding box center [901, 246] width 46 height 20
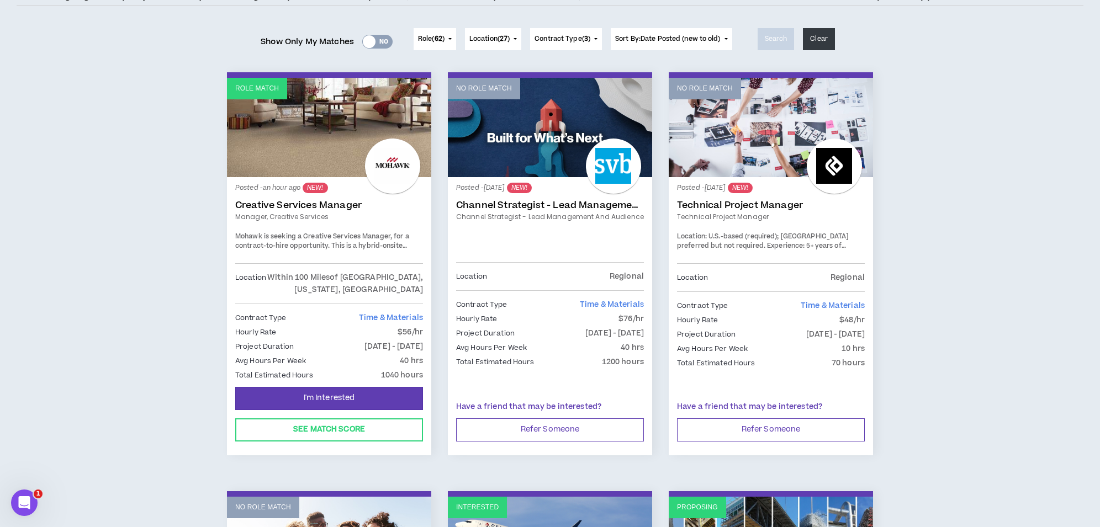
scroll to position [115, 0]
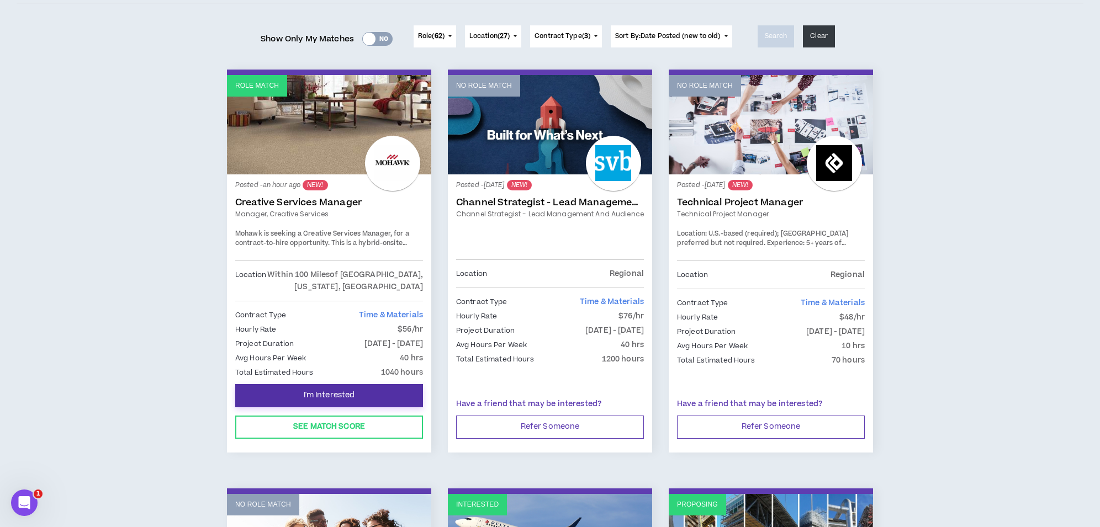
click at [345, 393] on span "I'm Interested" at bounding box center [329, 395] width 51 height 10
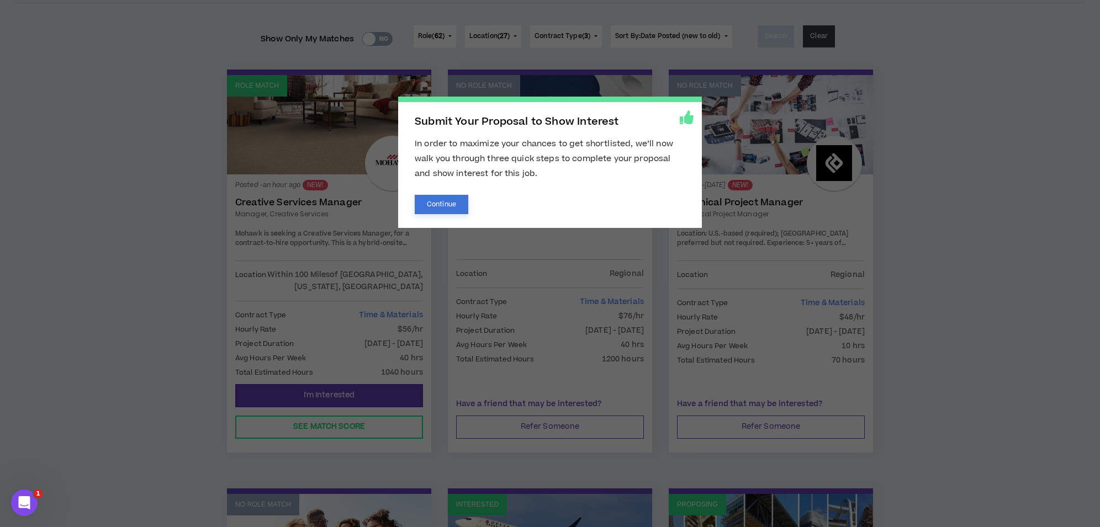
click at [448, 202] on button "Continue" at bounding box center [442, 204] width 54 height 19
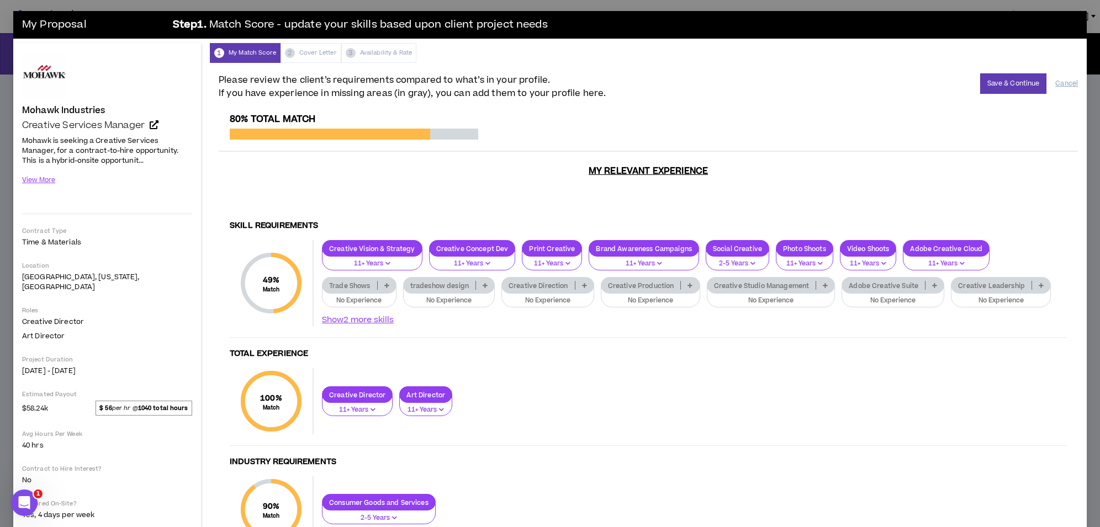
click at [363, 282] on p "Trade Shows" at bounding box center [350, 286] width 55 height 8
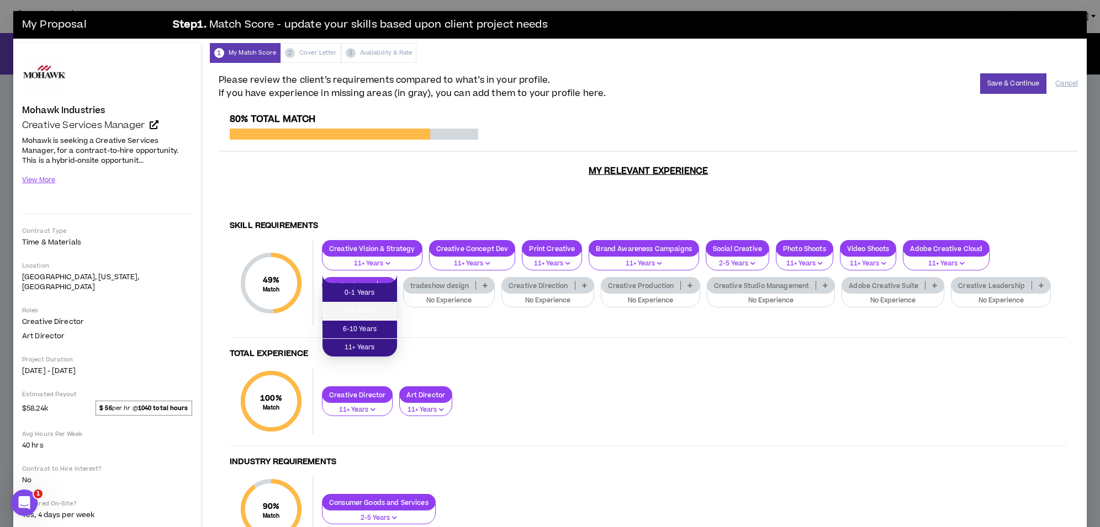
click at [367, 305] on span "2-5 Years" at bounding box center [359, 311] width 61 height 12
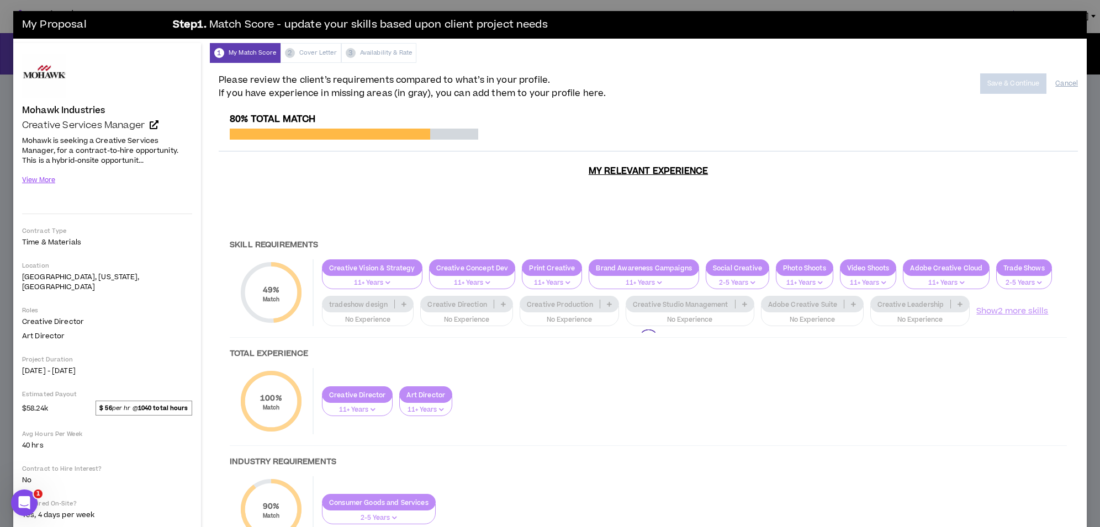
click at [362, 295] on div at bounding box center [648, 339] width 859 height 451
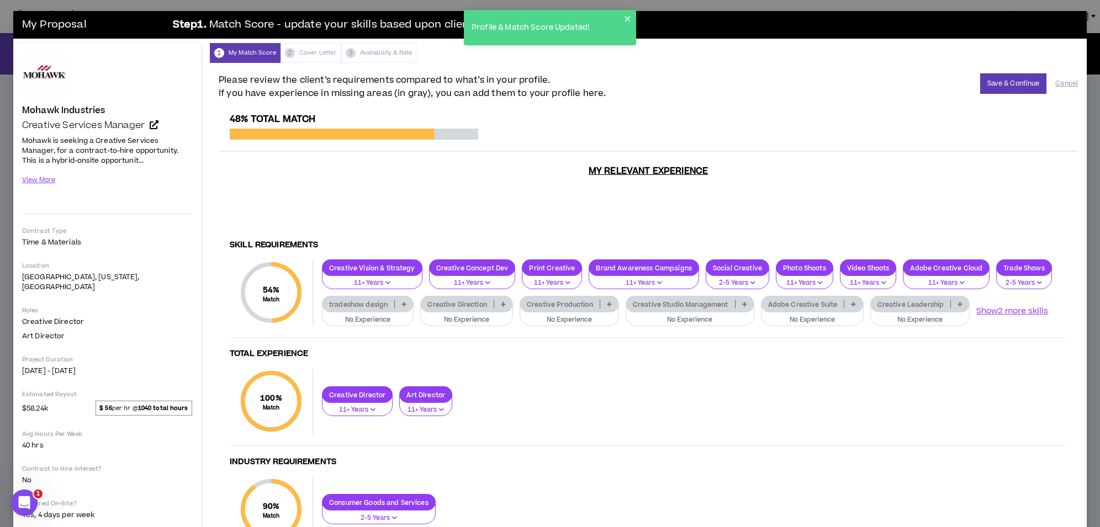
click at [367, 300] on p "tradeshow design" at bounding box center [359, 304] width 72 height 8
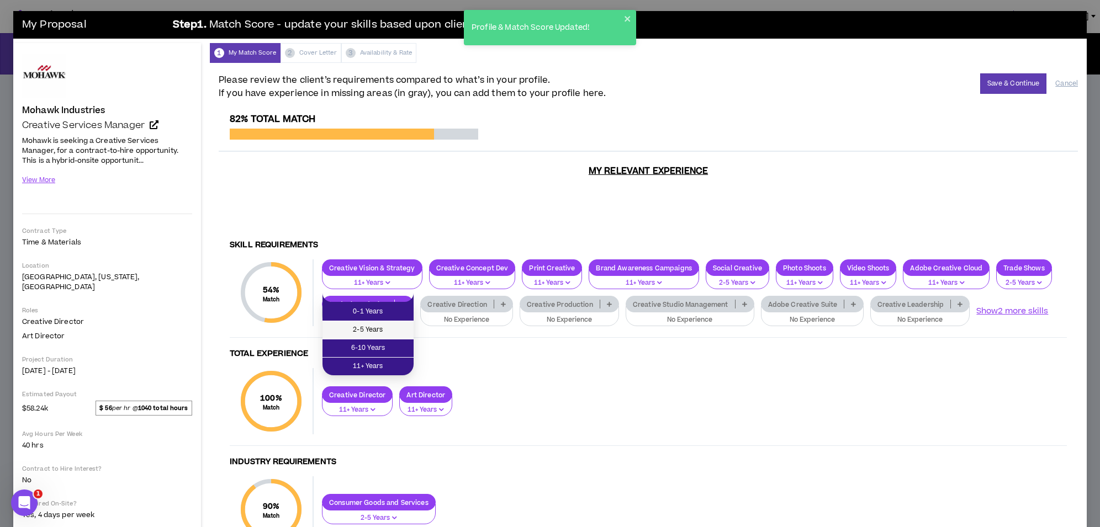
click at [368, 331] on span "2-5 Years" at bounding box center [368, 330] width 78 height 12
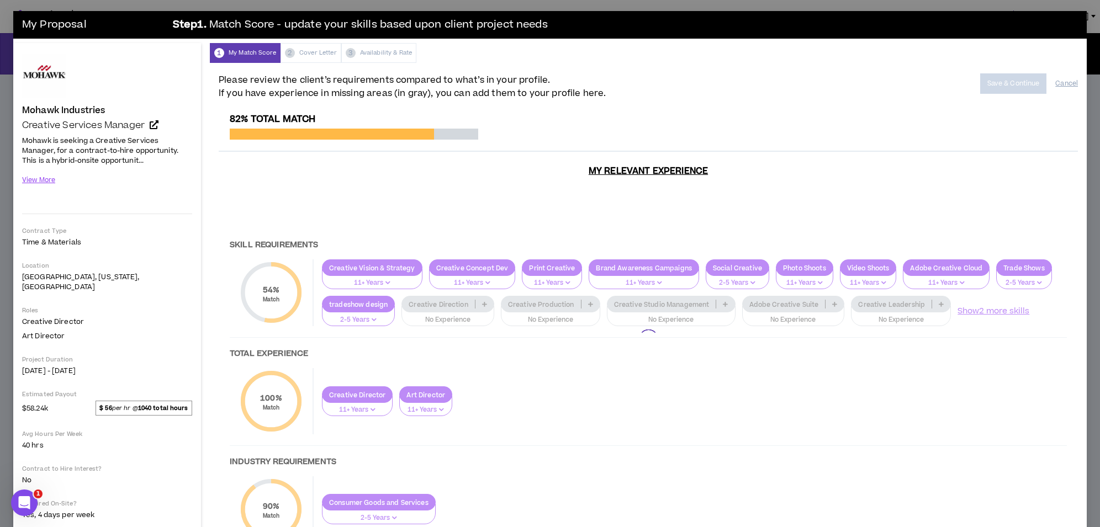
click at [448, 297] on div at bounding box center [648, 339] width 859 height 451
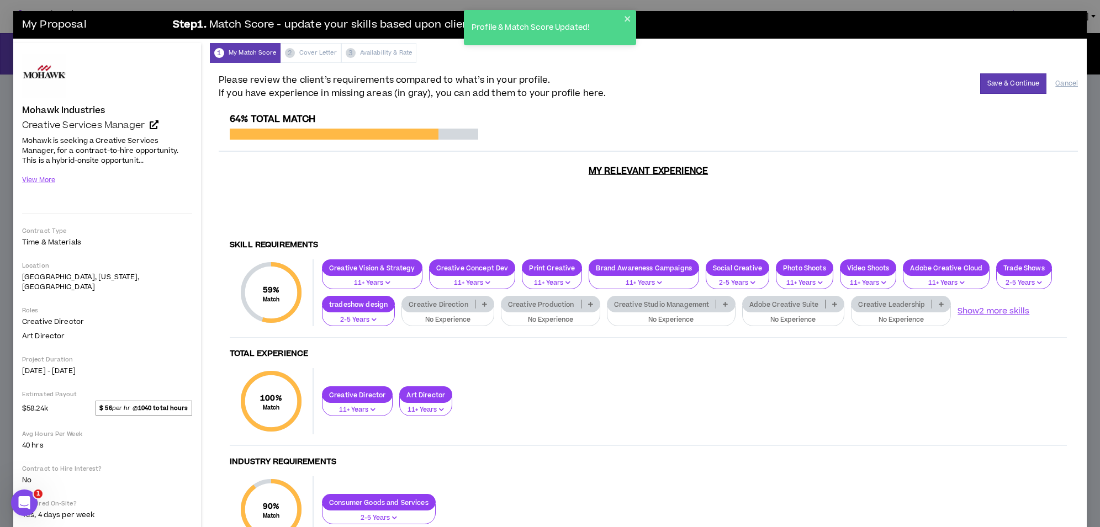
click at [451, 300] on p "Creative Direction" at bounding box center [438, 304] width 73 height 8
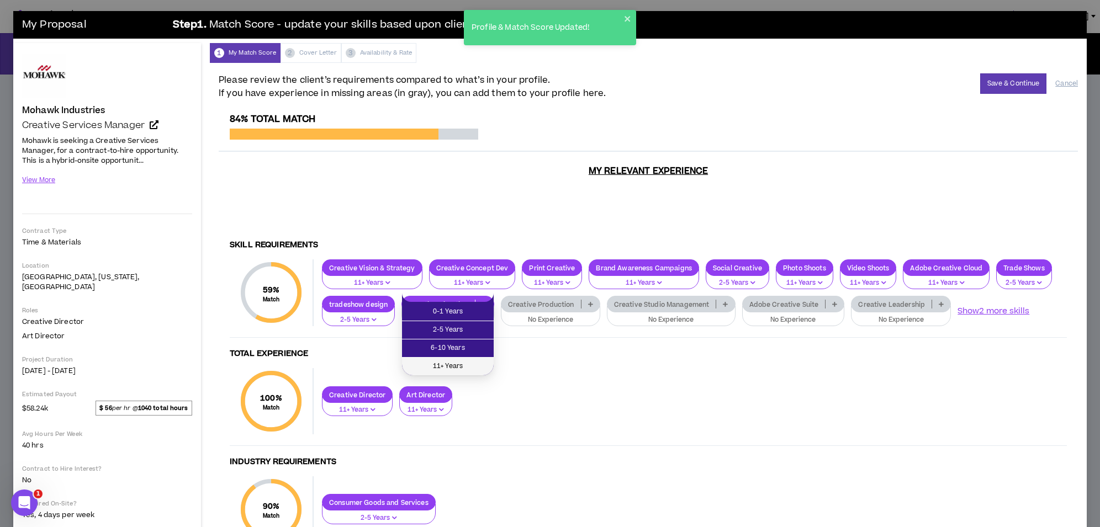
click at [450, 367] on span "11+ Years" at bounding box center [448, 367] width 78 height 12
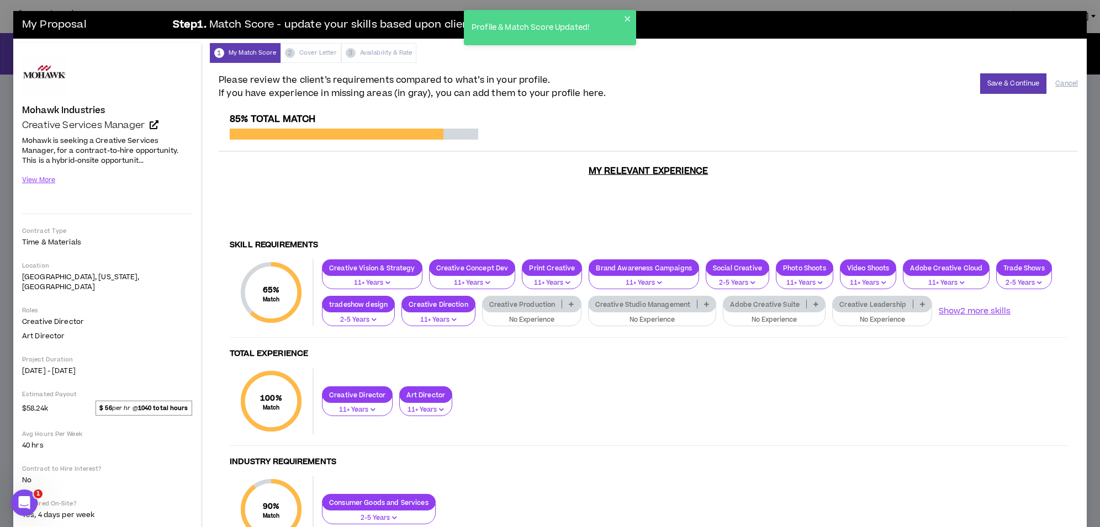
click at [527, 300] on p "Creative Production" at bounding box center [523, 304] width 80 height 8
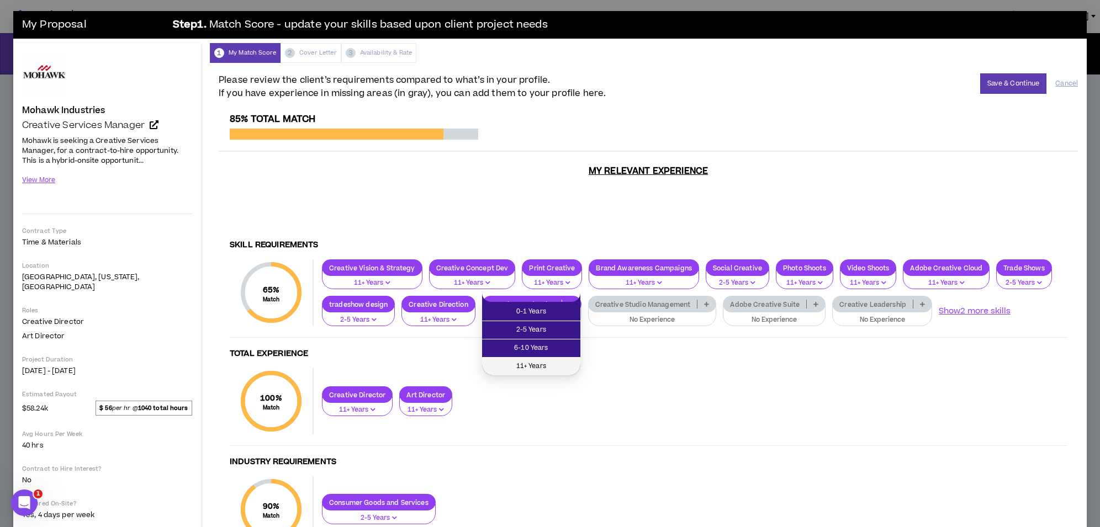
click at [531, 369] on span "11+ Years" at bounding box center [531, 367] width 85 height 12
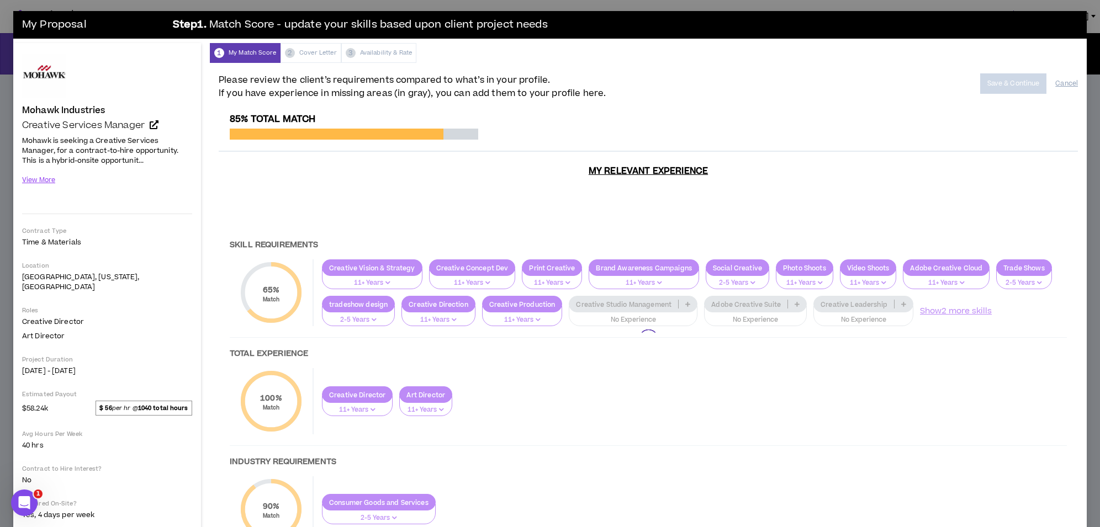
click at [620, 297] on div at bounding box center [648, 339] width 859 height 451
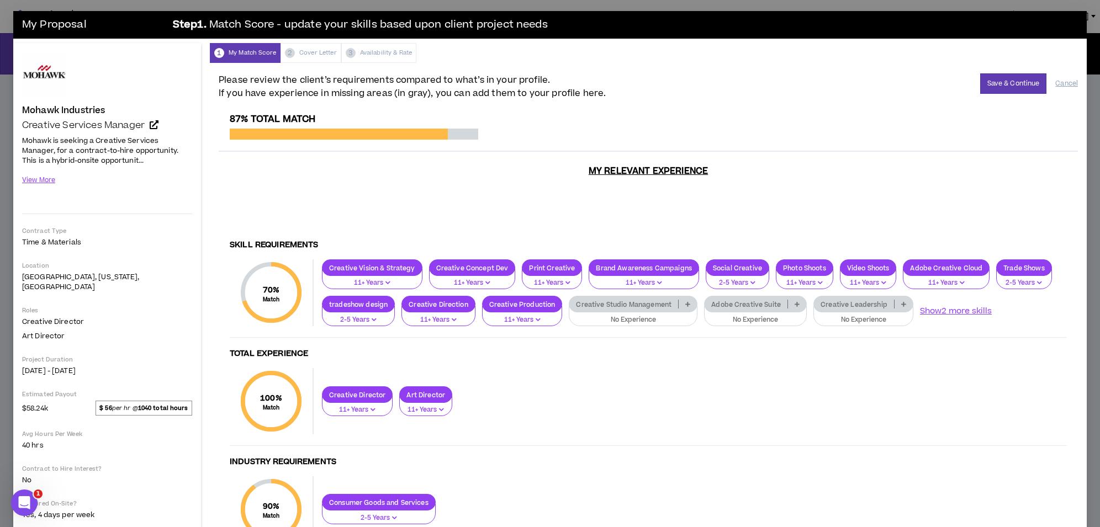
click at [639, 300] on p "Creative Studio Management" at bounding box center [623, 304] width 109 height 8
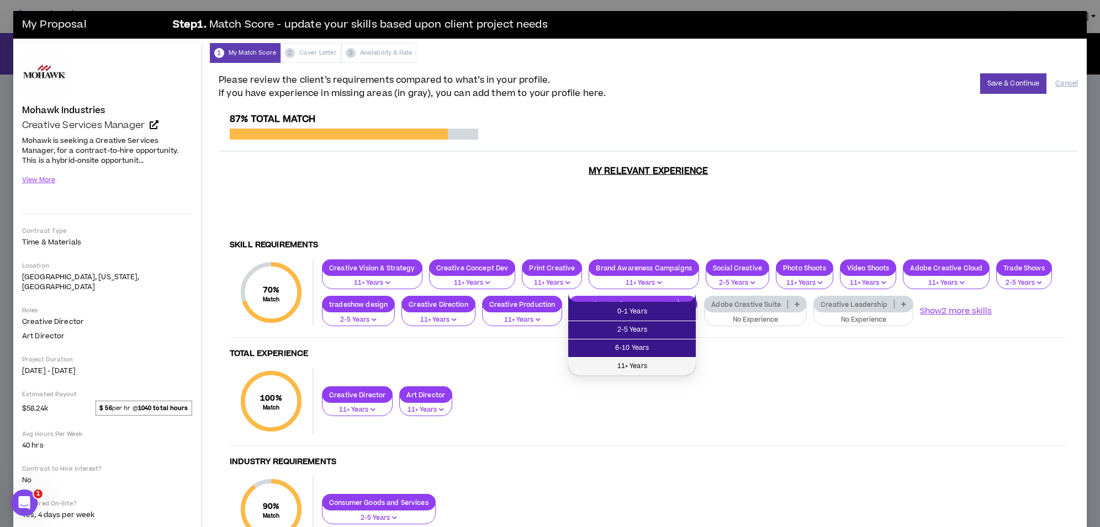
click at [631, 362] on span "11+ Years" at bounding box center [632, 367] width 114 height 12
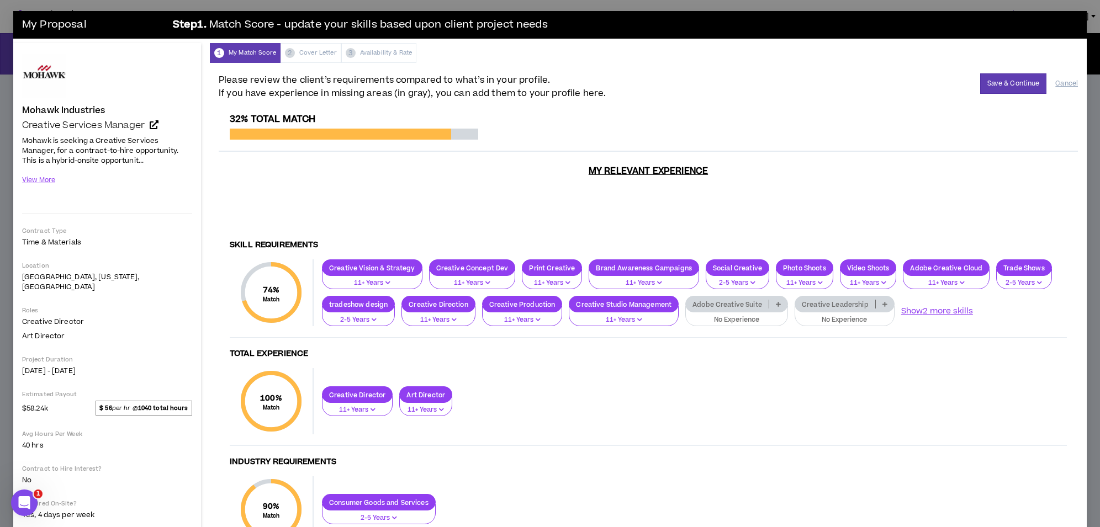
click at [729, 300] on p "Adobe Creative Suite" at bounding box center [727, 304] width 83 height 8
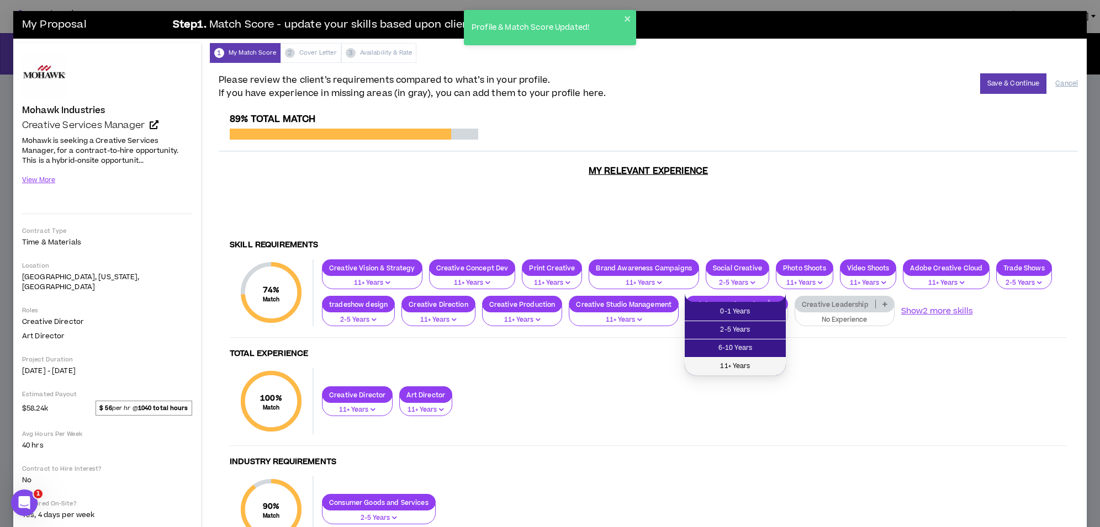
click at [749, 370] on span "11+ Years" at bounding box center [735, 367] width 88 height 12
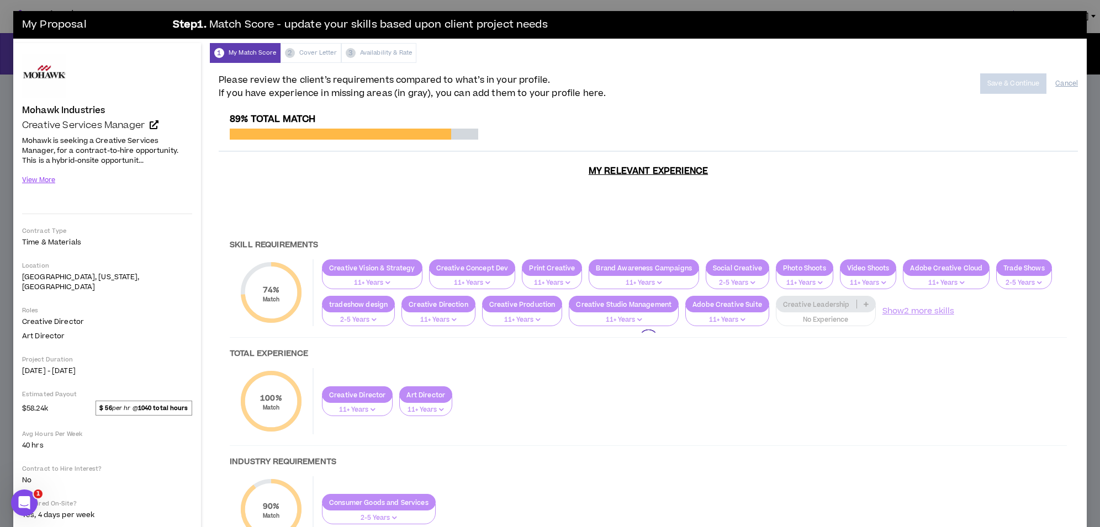
click at [822, 311] on div at bounding box center [648, 339] width 859 height 451
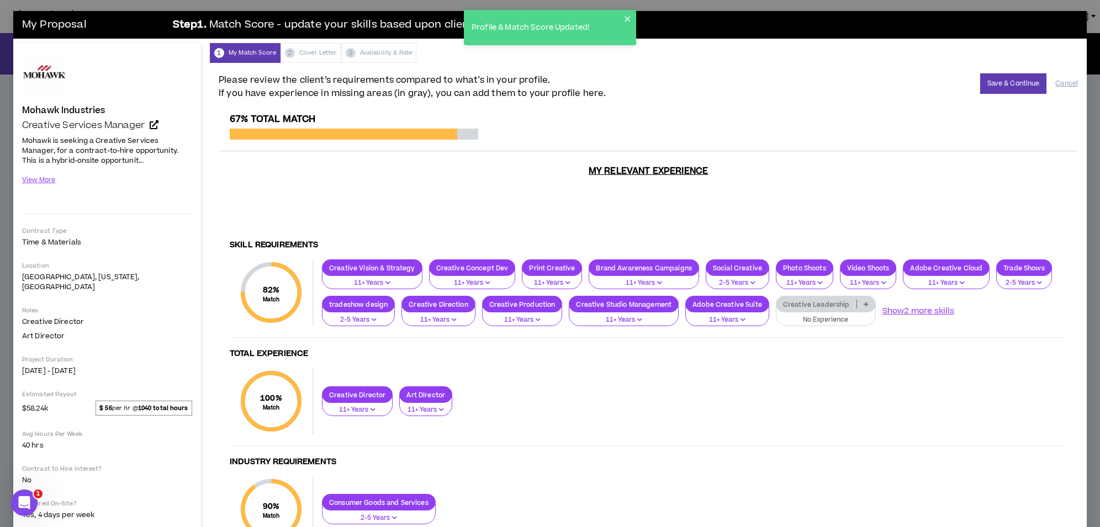
click at [820, 300] on p "Creative Leadership" at bounding box center [817, 304] width 80 height 8
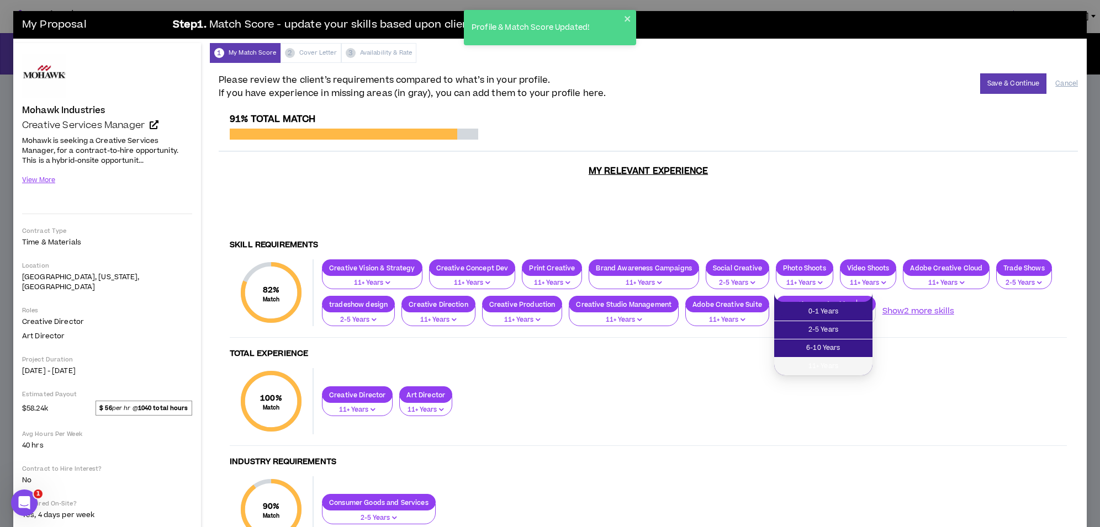
click at [830, 366] on span "11+ Years" at bounding box center [823, 367] width 85 height 12
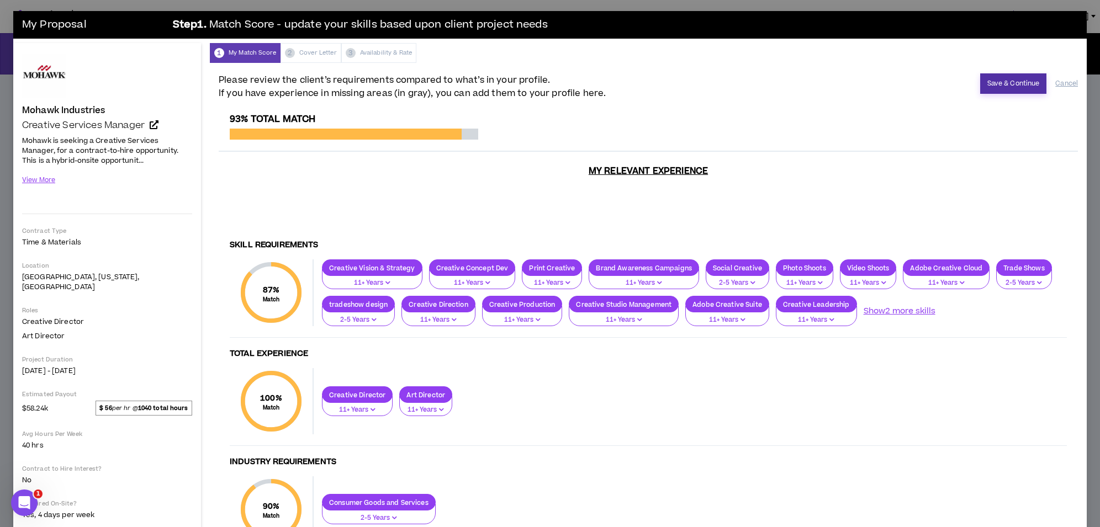
click at [1023, 83] on button "Save & Continue" at bounding box center [1013, 83] width 67 height 20
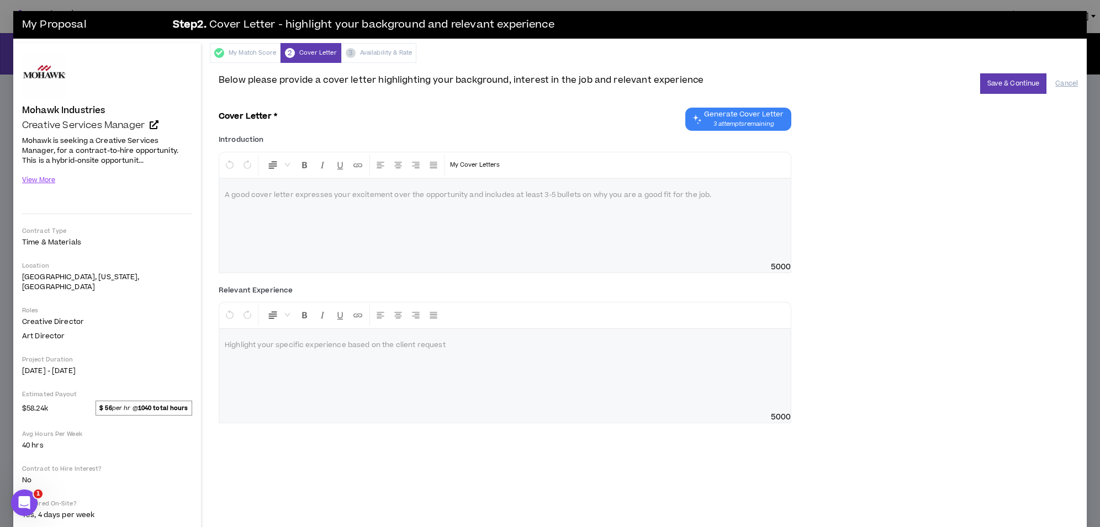
click at [432, 210] on div at bounding box center [505, 220] width 572 height 83
click at [517, 192] on p at bounding box center [505, 195] width 561 height 11
click at [425, 231] on div at bounding box center [505, 220] width 572 height 83
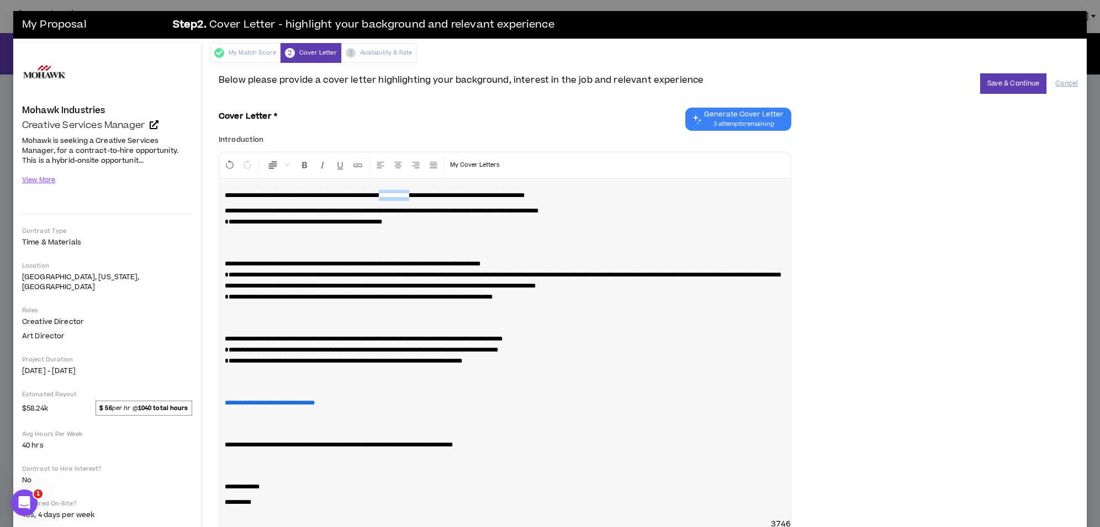
drag, startPoint x: 420, startPoint y: 194, endPoint x: 462, endPoint y: 196, distance: 42.0
click at [462, 196] on span "**********" at bounding box center [375, 195] width 300 height 7
click at [225, 210] on span "**********" at bounding box center [382, 211] width 314 height 7
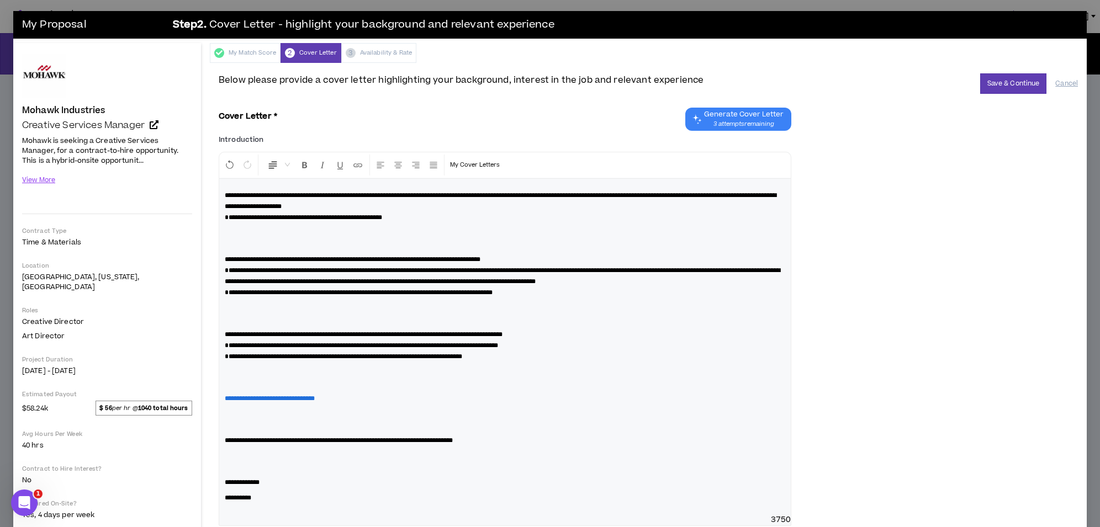
click at [458, 207] on p "**********" at bounding box center [505, 206] width 561 height 33
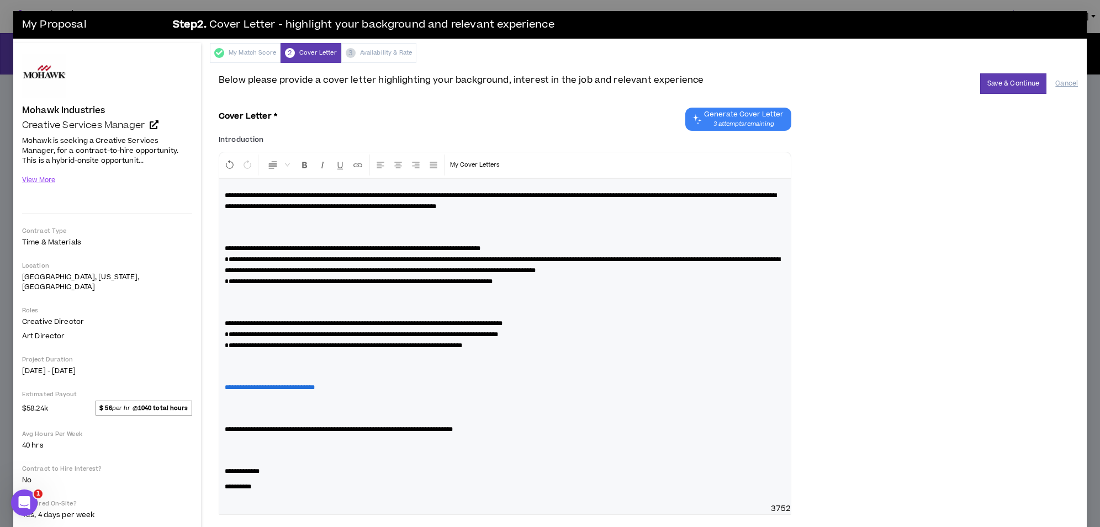
click at [372, 231] on p at bounding box center [505, 227] width 561 height 22
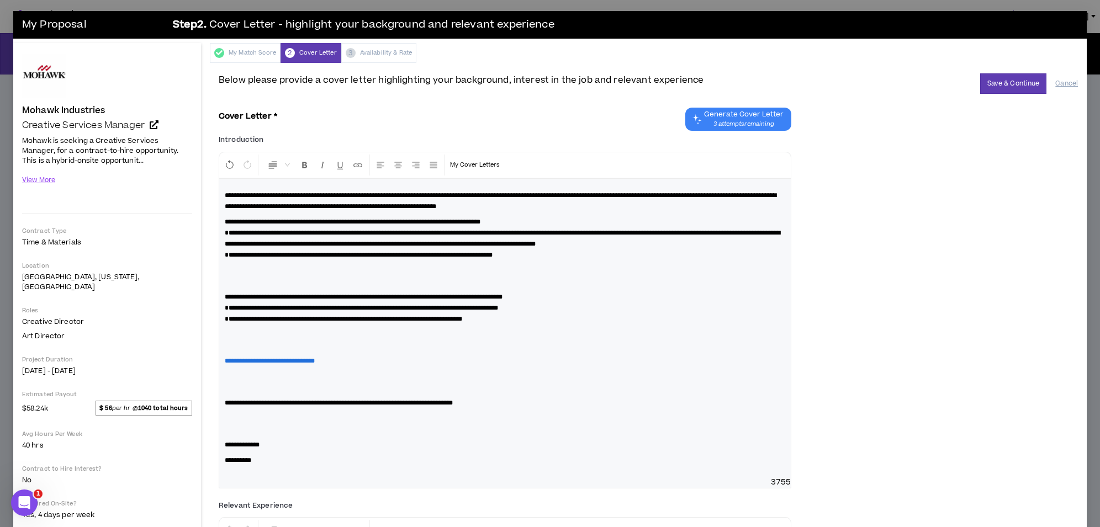
click at [227, 234] on span "**********" at bounding box center [503, 239] width 556 height 18
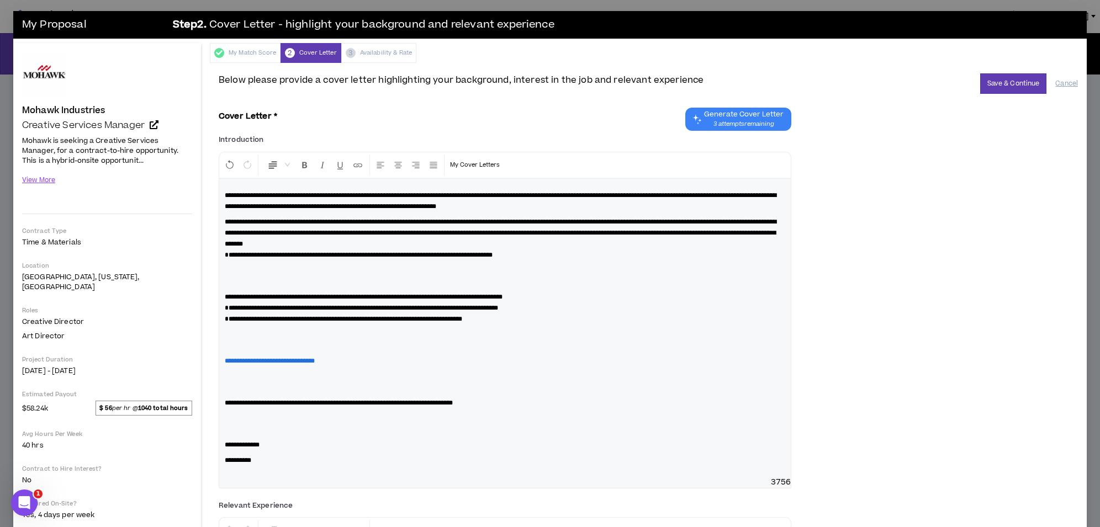
click at [587, 244] on p "**********" at bounding box center [505, 238] width 561 height 44
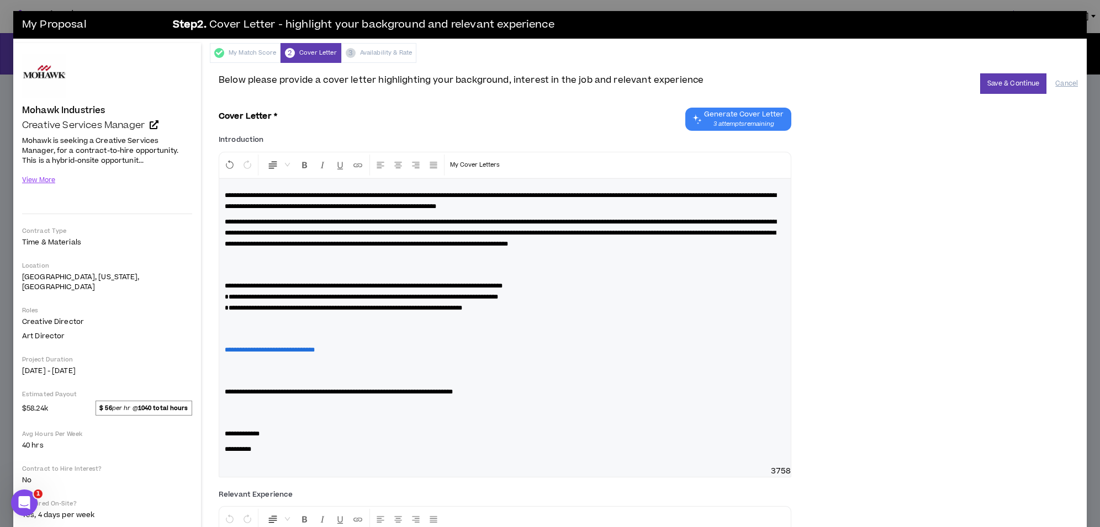
click at [317, 276] on p at bounding box center [505, 265] width 561 height 22
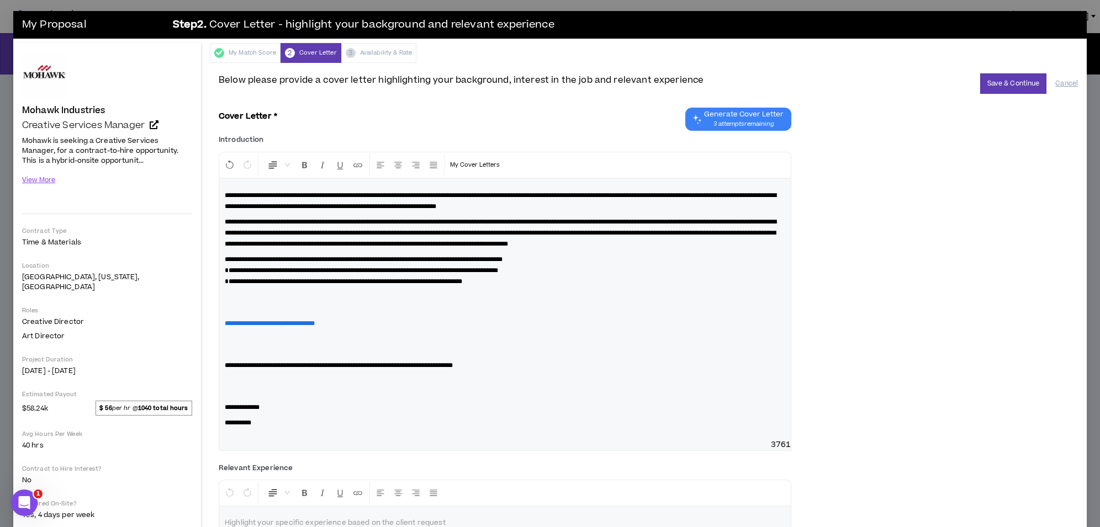
click at [613, 270] on p "**********" at bounding box center [505, 270] width 561 height 33
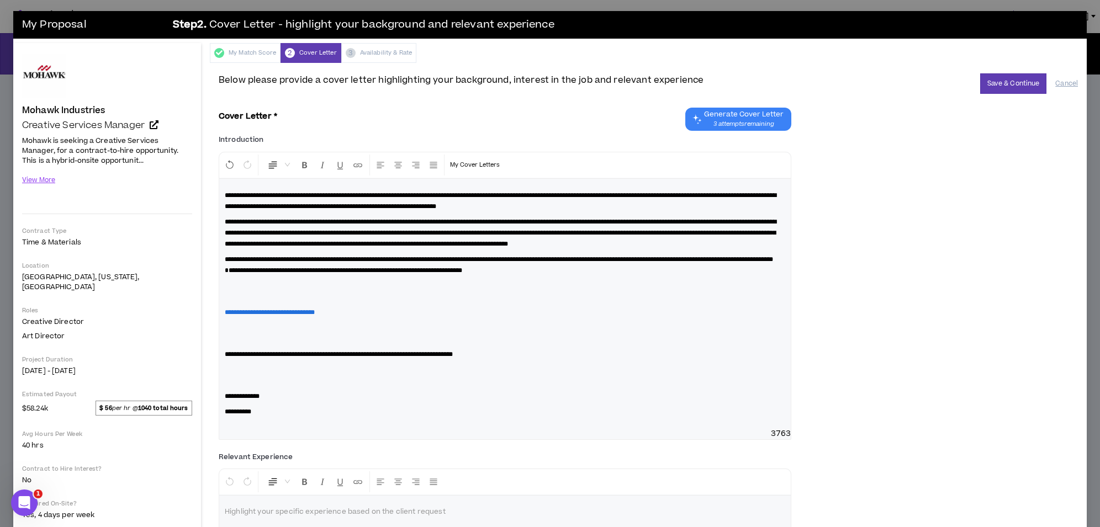
click at [402, 276] on p "**********" at bounding box center [505, 265] width 561 height 22
click at [337, 303] on p at bounding box center [505, 292] width 561 height 22
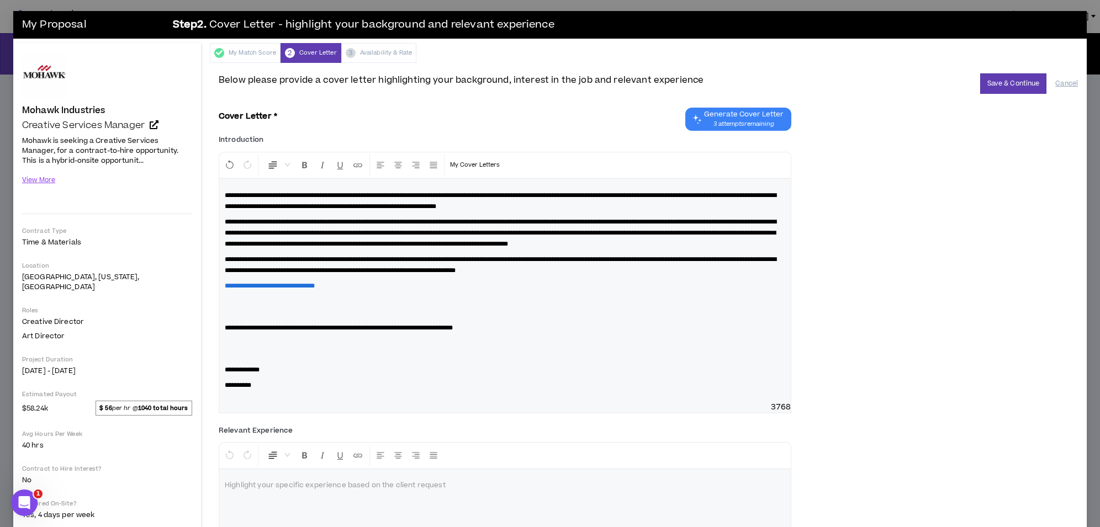
click at [337, 318] on p at bounding box center [505, 307] width 561 height 22
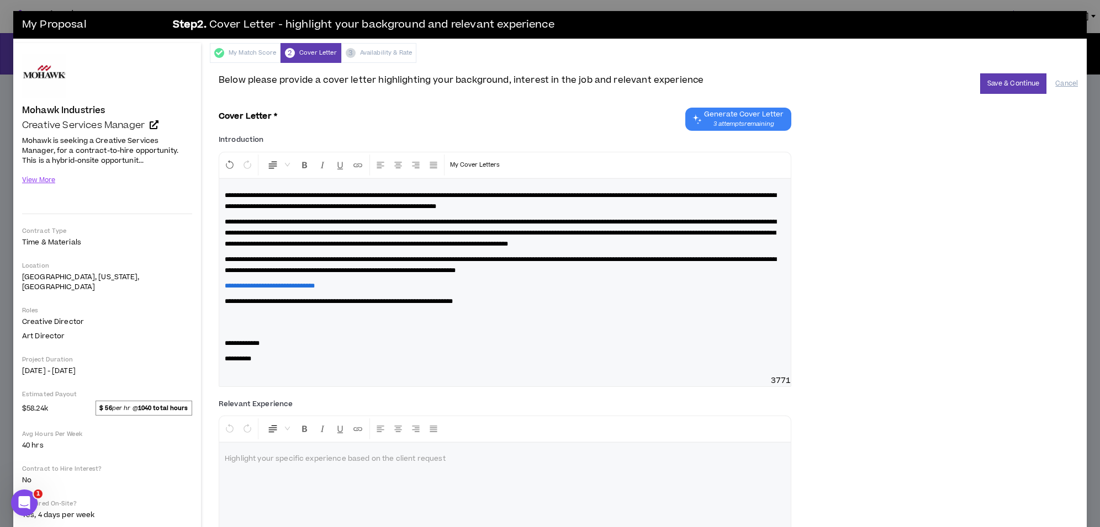
click at [314, 334] on p at bounding box center [505, 322] width 561 height 22
click at [284, 323] on p "**********" at bounding box center [505, 316] width 561 height 11
drag, startPoint x: 270, startPoint y: 331, endPoint x: 223, endPoint y: 329, distance: 47.5
click at [223, 329] on div "**********" at bounding box center [505, 262] width 572 height 166
click at [351, 325] on p "**********" at bounding box center [505, 322] width 561 height 22
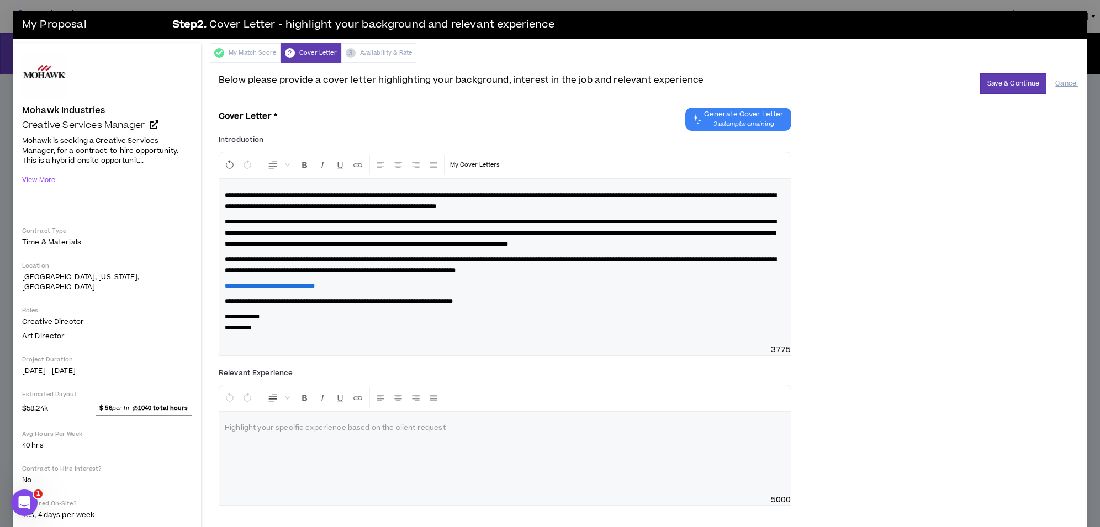
scroll to position [51, 0]
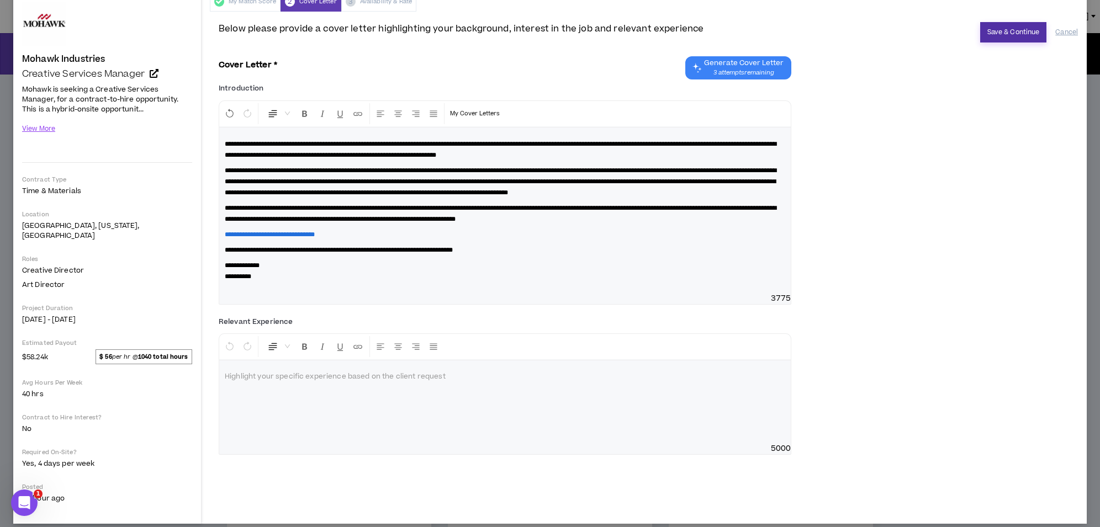
click at [1019, 34] on button "Save & Continue" at bounding box center [1013, 32] width 67 height 20
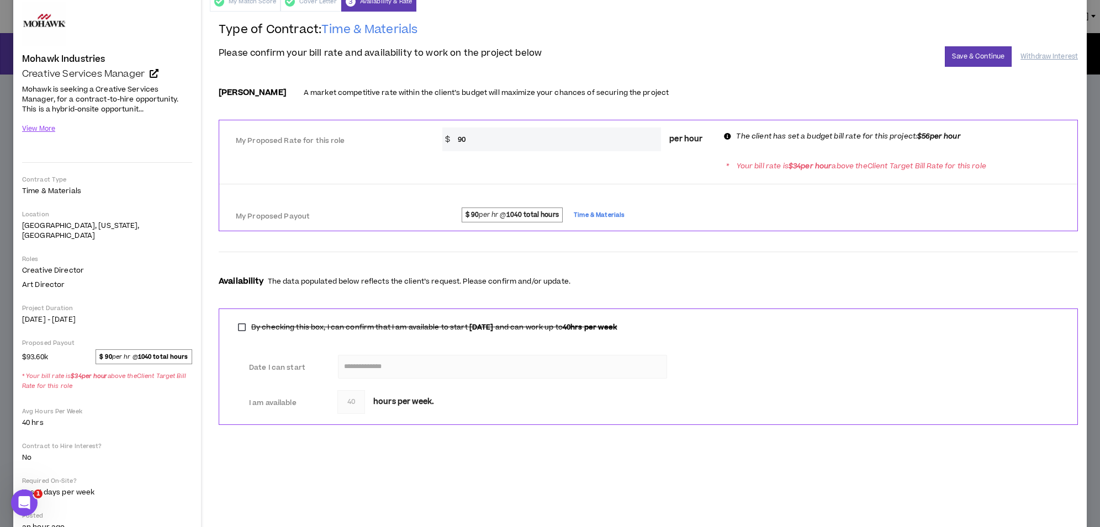
drag, startPoint x: 485, startPoint y: 137, endPoint x: 421, endPoint y: 133, distance: 64.2
click at [421, 133] on div "My Proposed Rate for this role * $ 90 per hour The client has set a budget bill…" at bounding box center [648, 138] width 858 height 27
type input "56"
click at [658, 193] on div at bounding box center [648, 187] width 858 height 20
click at [979, 54] on button "Save & Continue" at bounding box center [978, 56] width 67 height 20
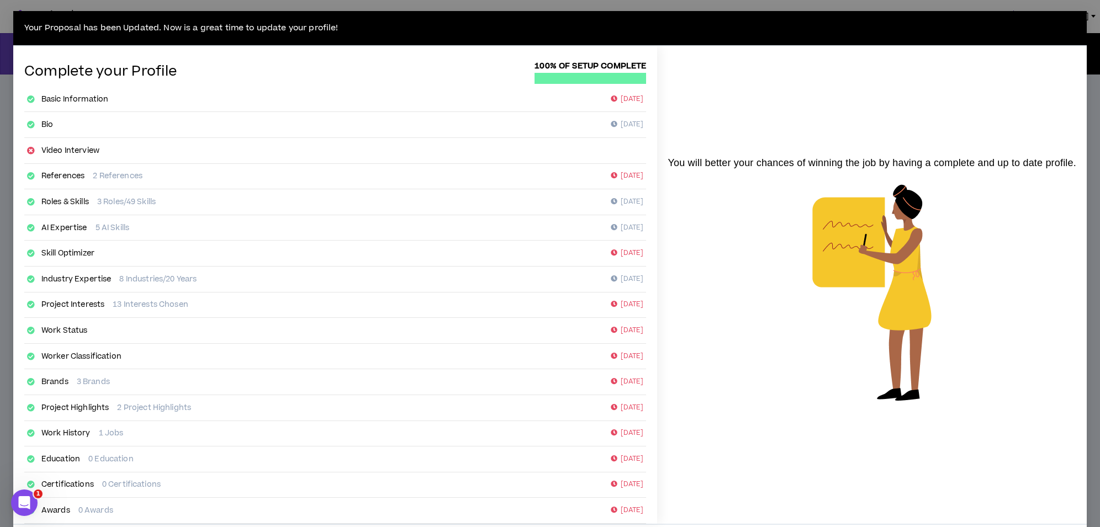
scroll to position [54, 0]
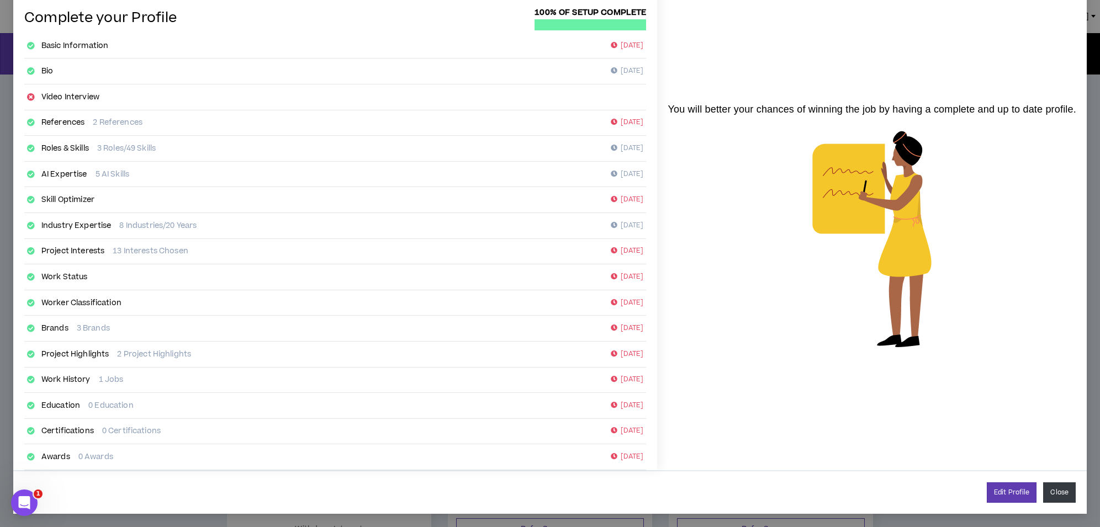
click at [1060, 497] on button "Close" at bounding box center [1059, 493] width 33 height 20
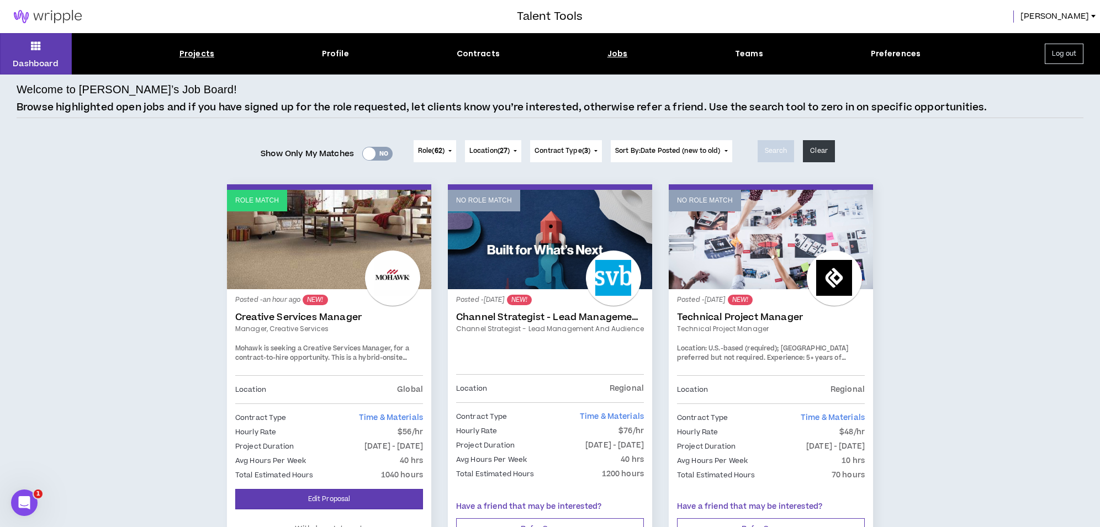
click at [203, 53] on div "Projects" at bounding box center [196, 54] width 35 height 12
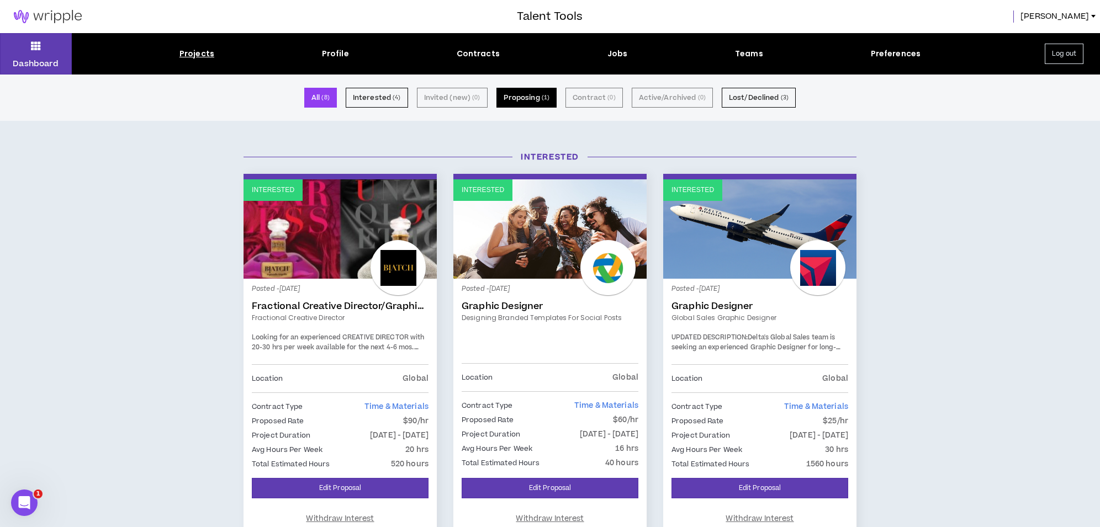
click at [521, 94] on button "Proposing ( 1 )" at bounding box center [527, 98] width 61 height 20
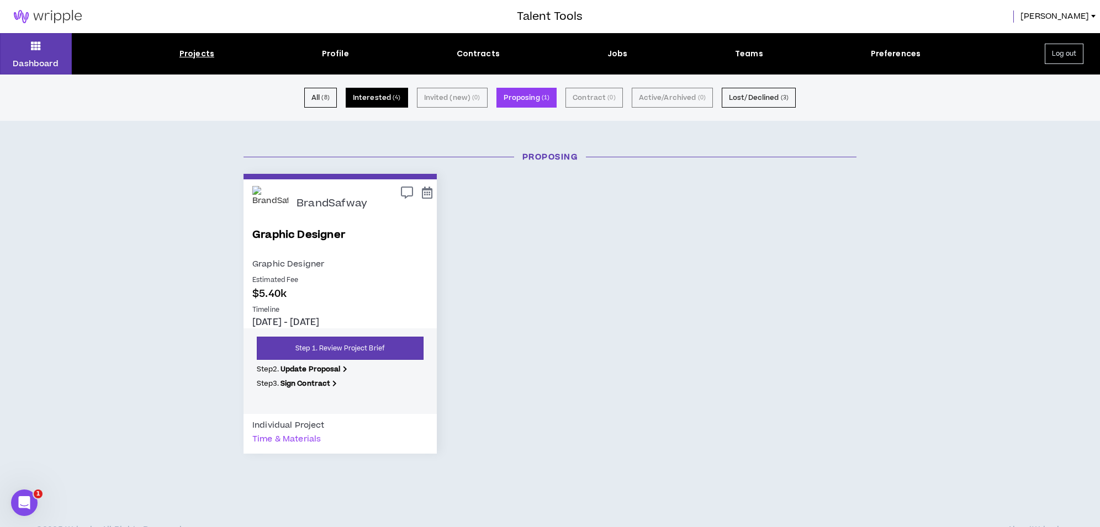
click at [397, 100] on small "( 4 )" at bounding box center [397, 98] width 8 height 10
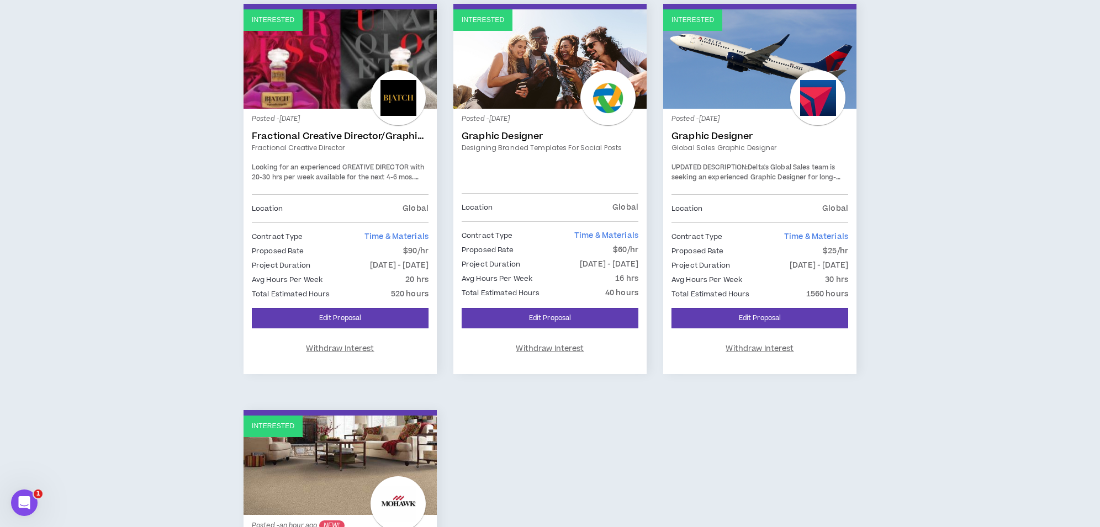
scroll to position [172, 0]
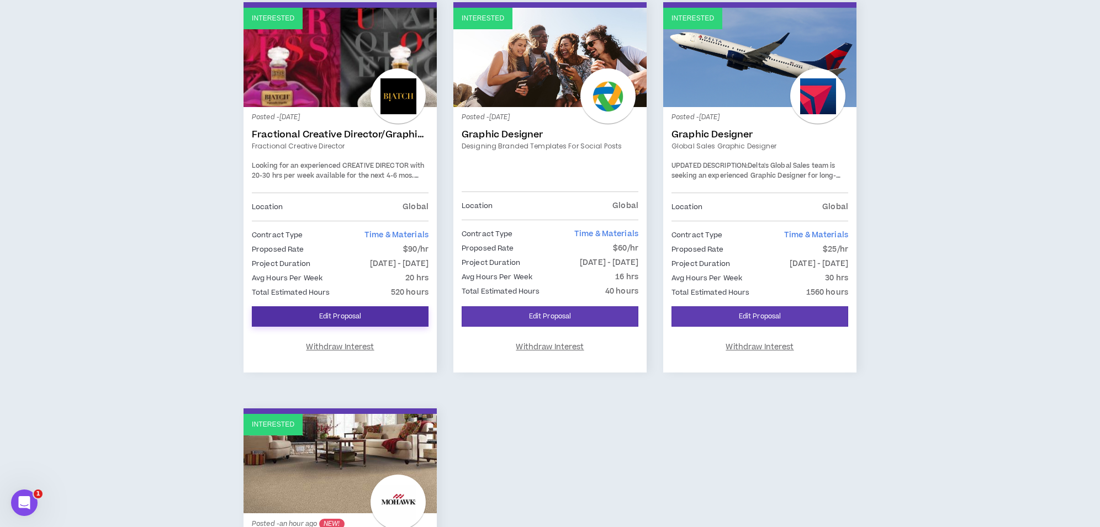
click at [365, 318] on link "Edit Proposal" at bounding box center [340, 317] width 177 height 20
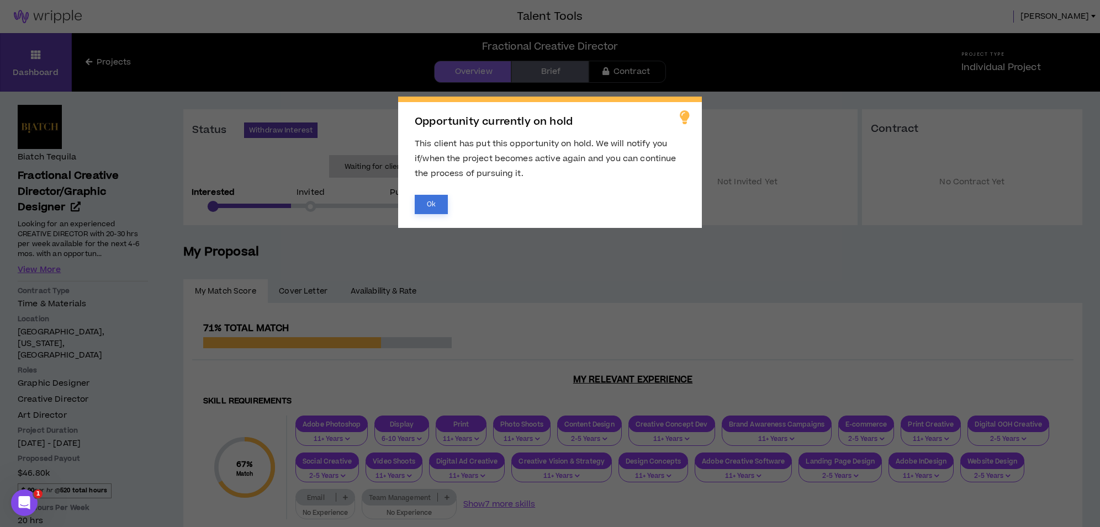
click at [436, 200] on button "Ok" at bounding box center [431, 204] width 33 height 19
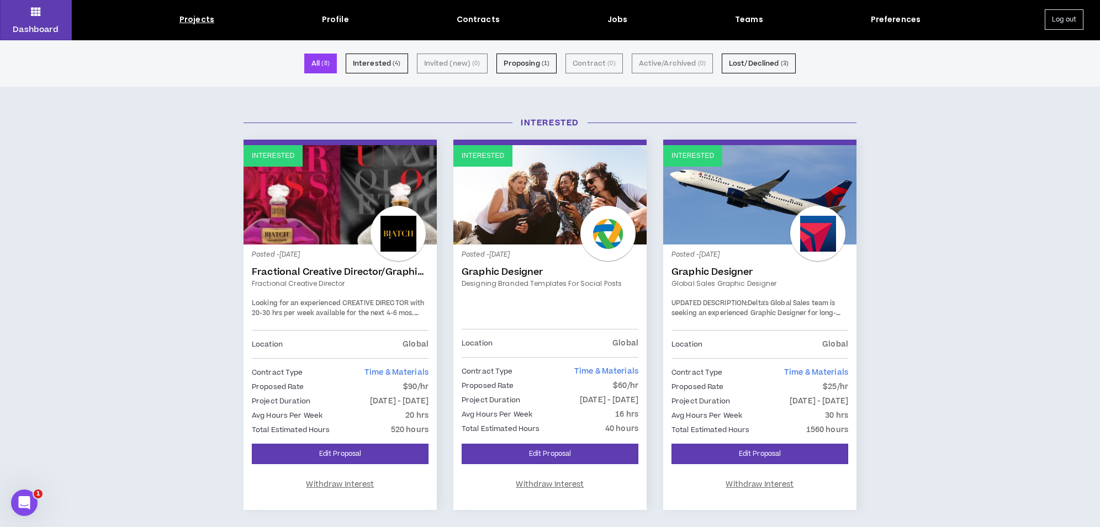
scroll to position [43, 0]
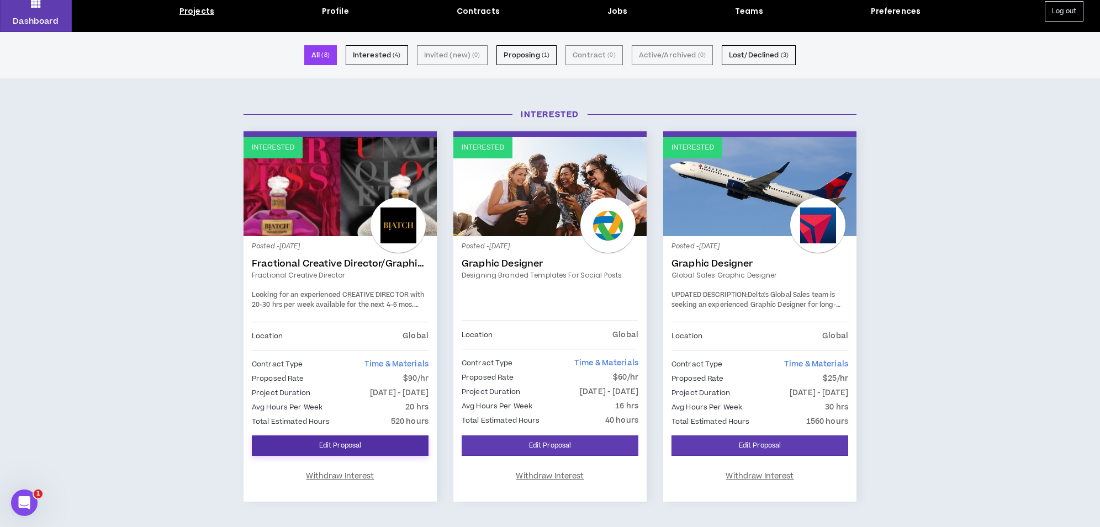
click at [339, 442] on link "Edit Proposal" at bounding box center [340, 446] width 177 height 20
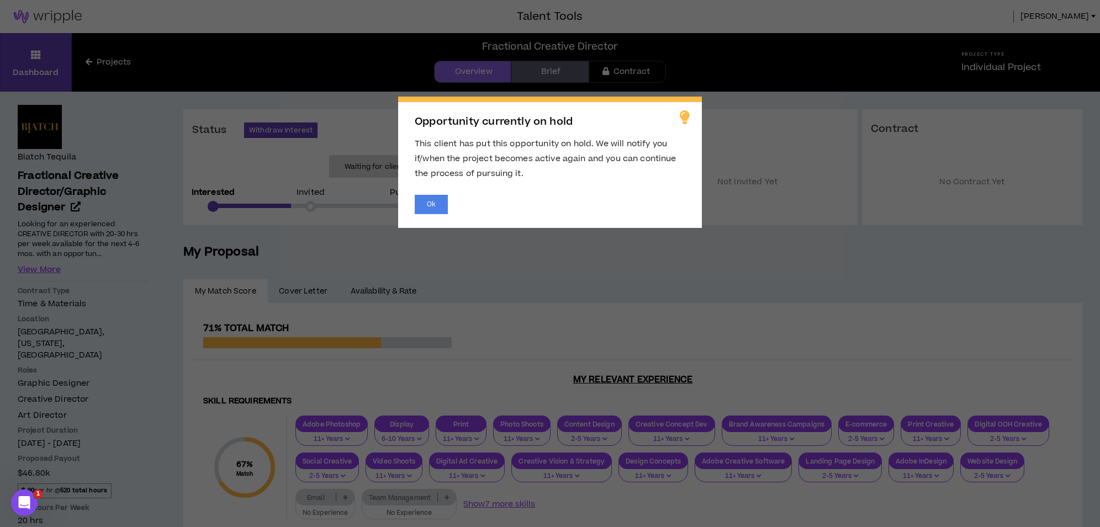
click at [779, 292] on span "Opportunity currently on hold This client has put this opportunity on hold. We …" at bounding box center [550, 263] width 1100 height 527
click at [437, 201] on button "Ok" at bounding box center [431, 204] width 33 height 19
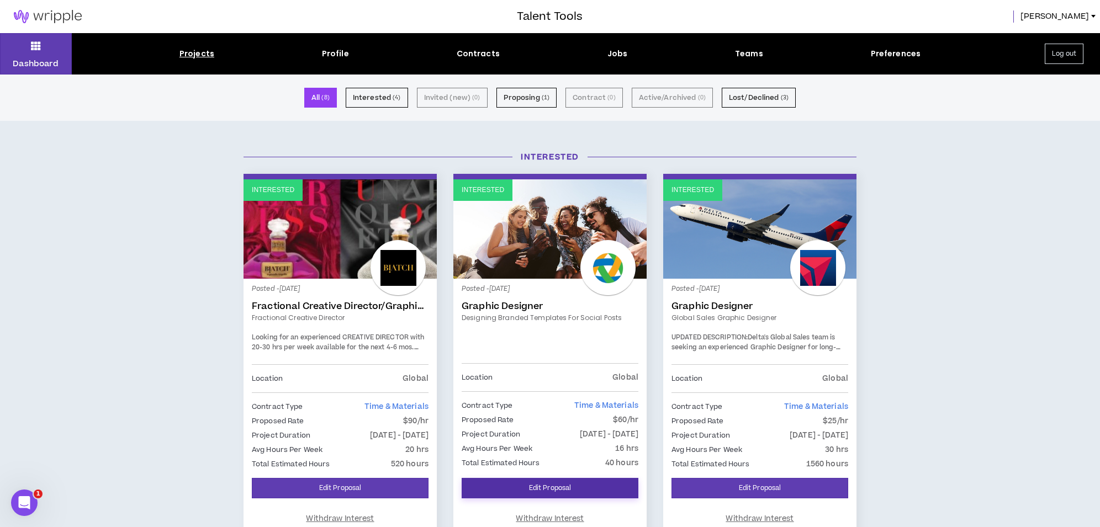
click at [556, 489] on link "Edit Proposal" at bounding box center [550, 488] width 177 height 20
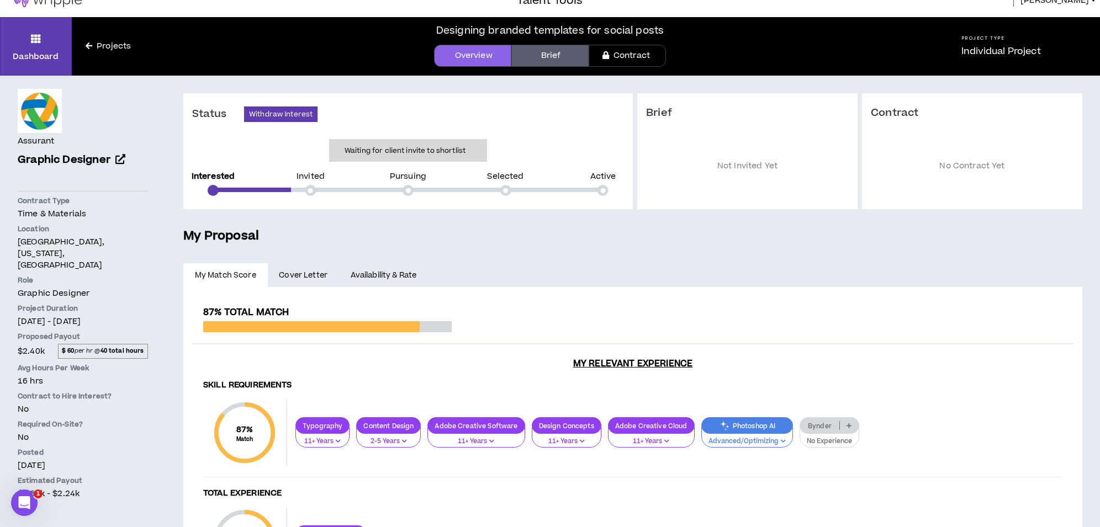
scroll to position [17, 0]
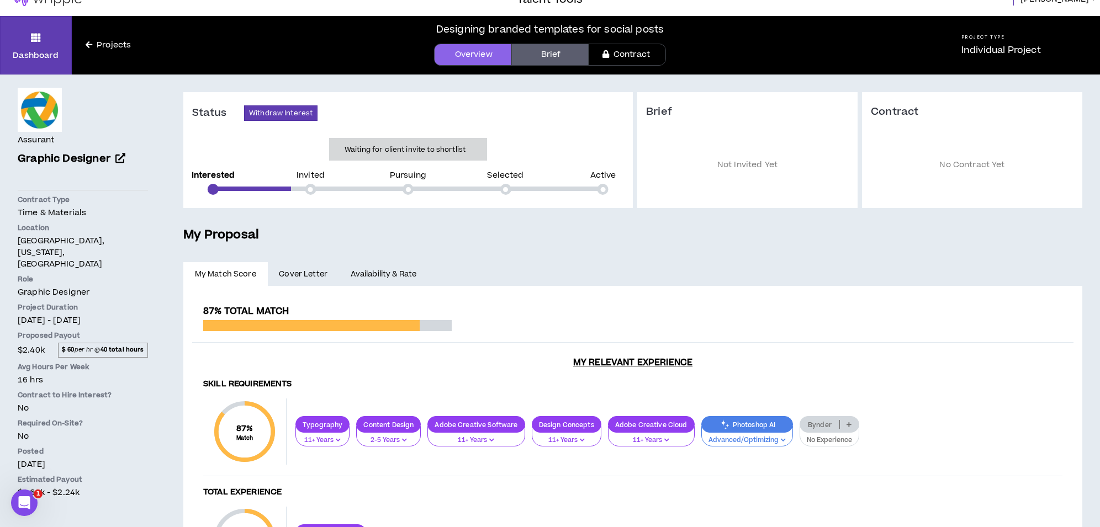
click at [830, 441] on p "No Experience" at bounding box center [829, 441] width 45 height 10
click at [831, 458] on span "2-5 Years" at bounding box center [827, 461] width 47 height 12
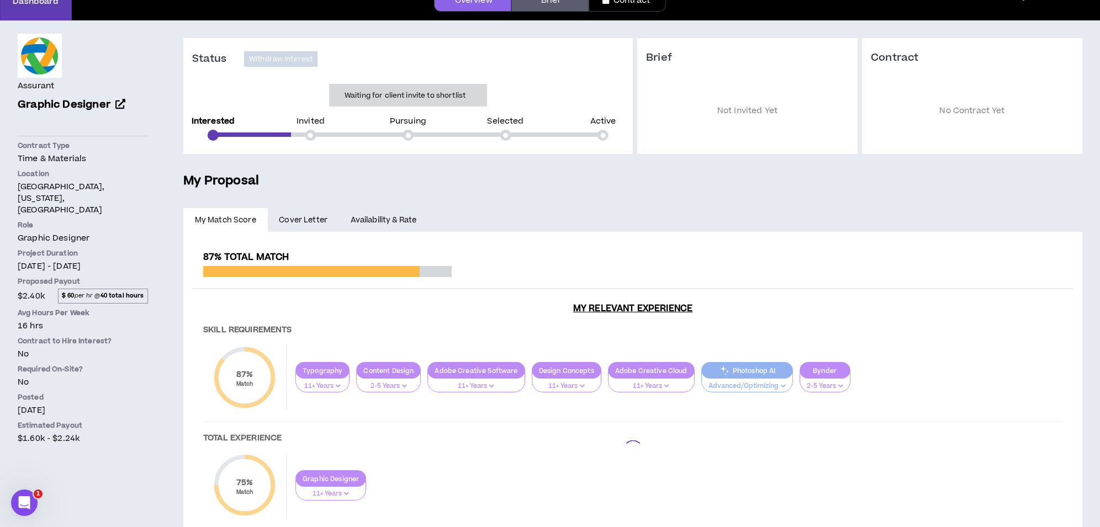
scroll to position [73, 0]
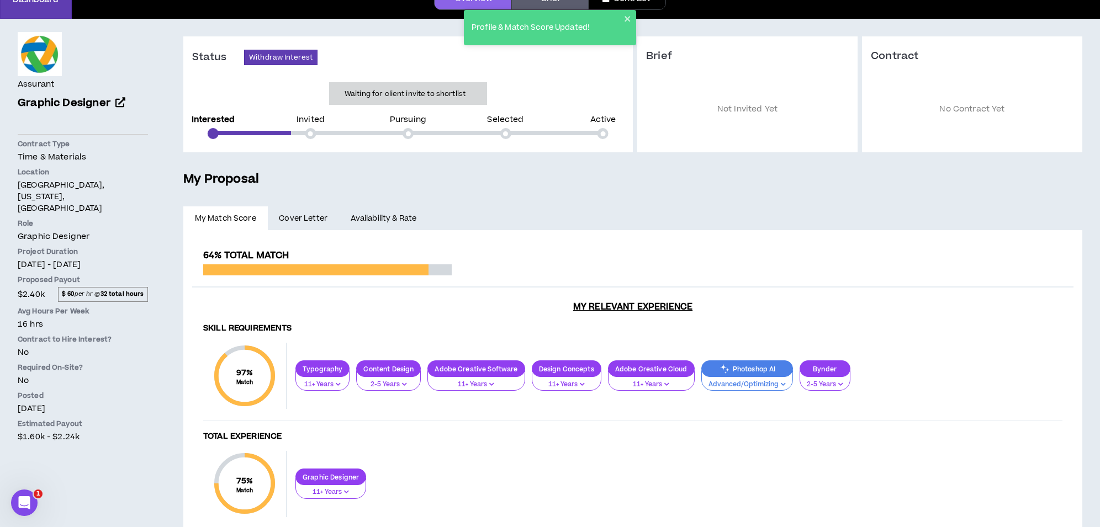
click at [738, 385] on p "Advanced/Optimizing" at bounding box center [747, 385] width 77 height 10
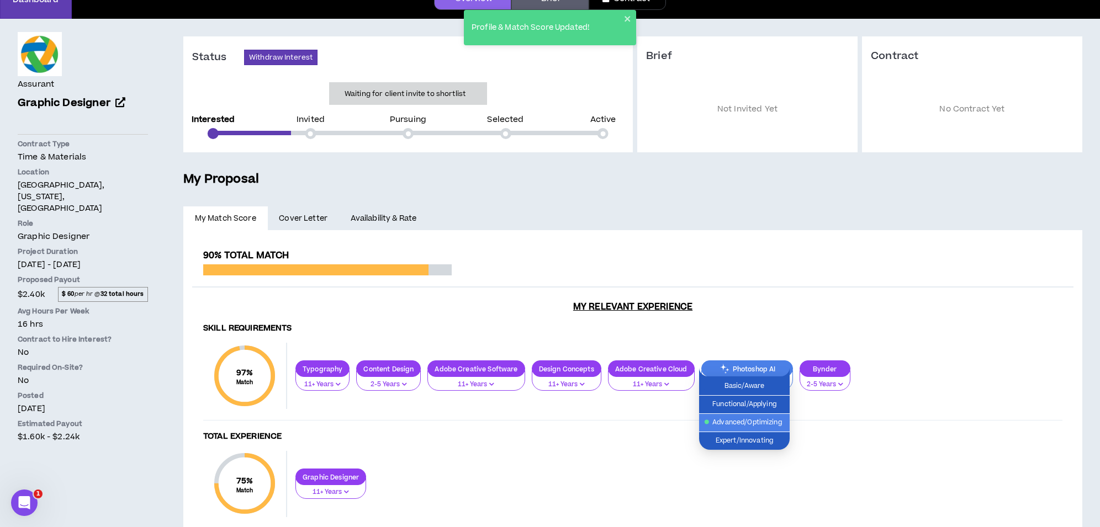
click at [820, 337] on div "Skill Requirements 97 % Match Skill Requirements Typography 11+ Years Content D…" at bounding box center [632, 481] width 881 height 332
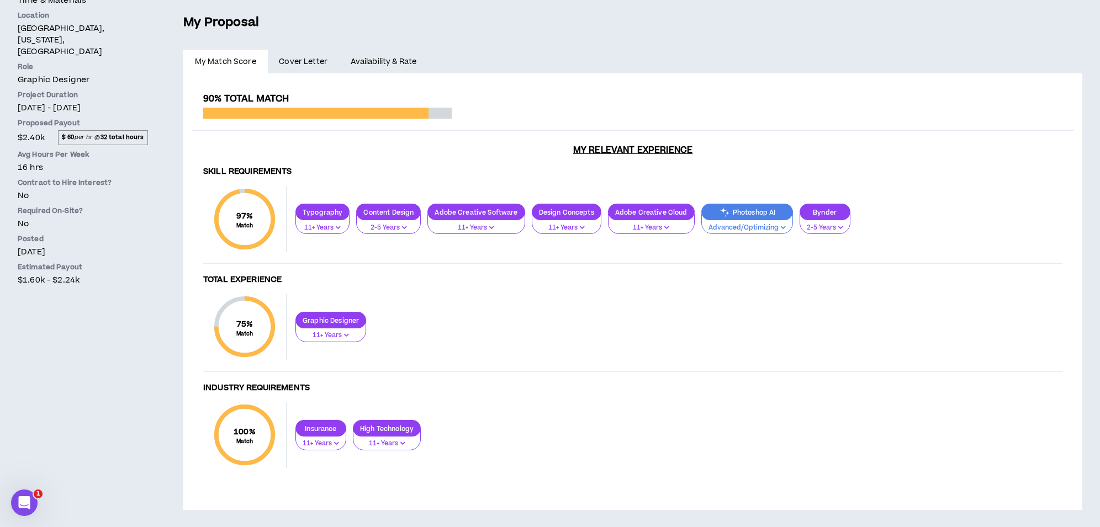
scroll to position [0, 0]
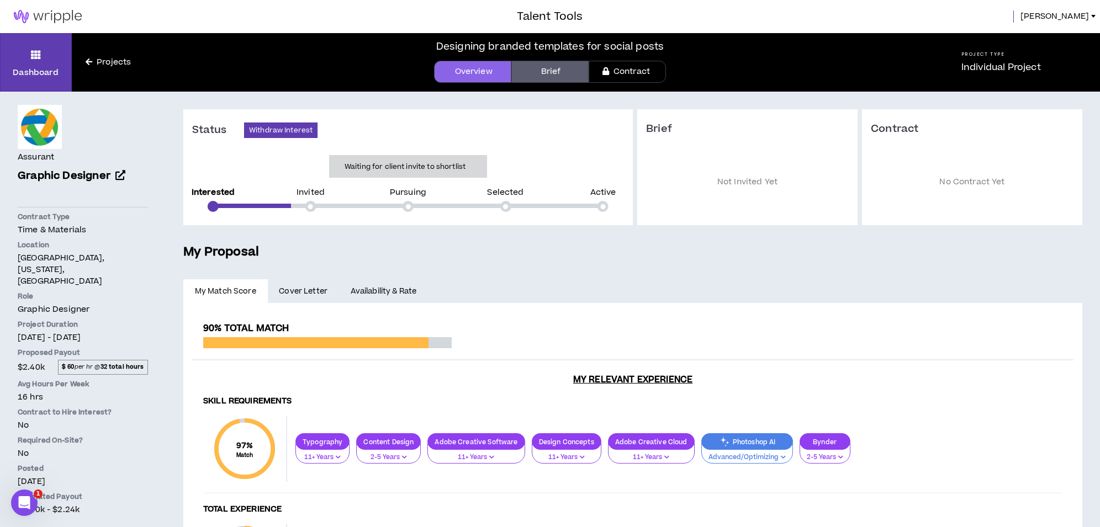
click at [306, 287] on span "Cover Letter" at bounding box center [303, 292] width 49 height 12
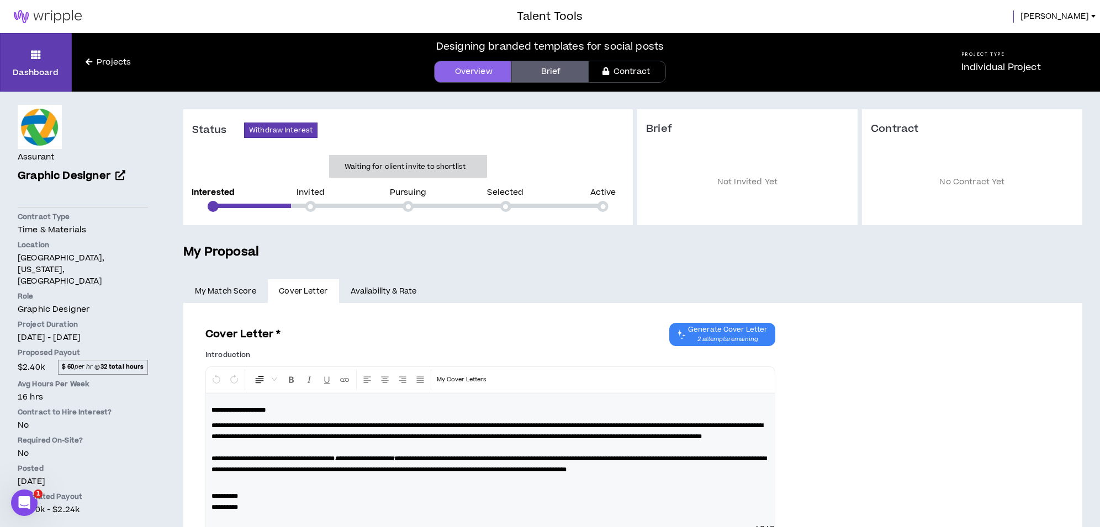
click at [368, 291] on link "Availability & Rate" at bounding box center [383, 291] width 89 height 24
